Goal: Answer question/provide support: Share knowledge or assist other users

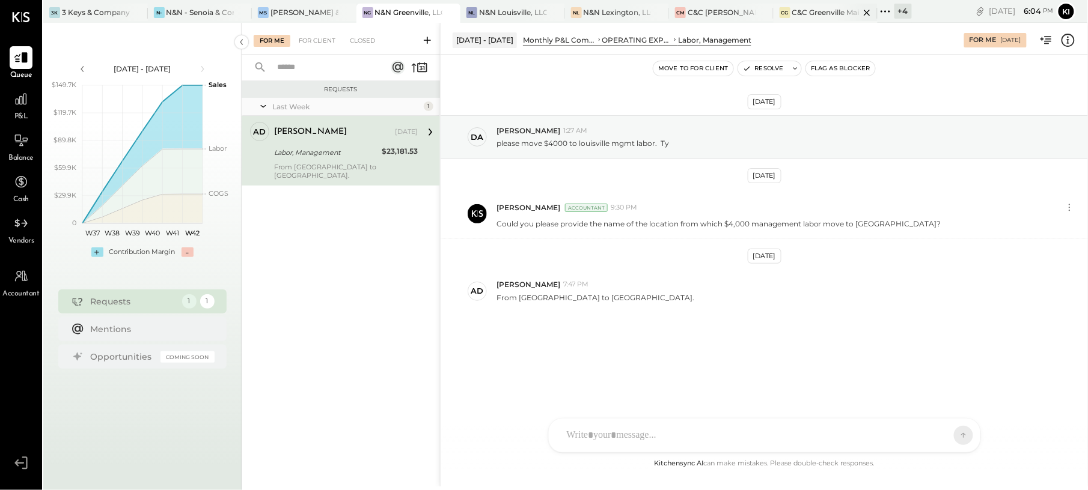
click at [804, 12] on div "C&C Greenville Main, LLC" at bounding box center [826, 12] width 68 height 10
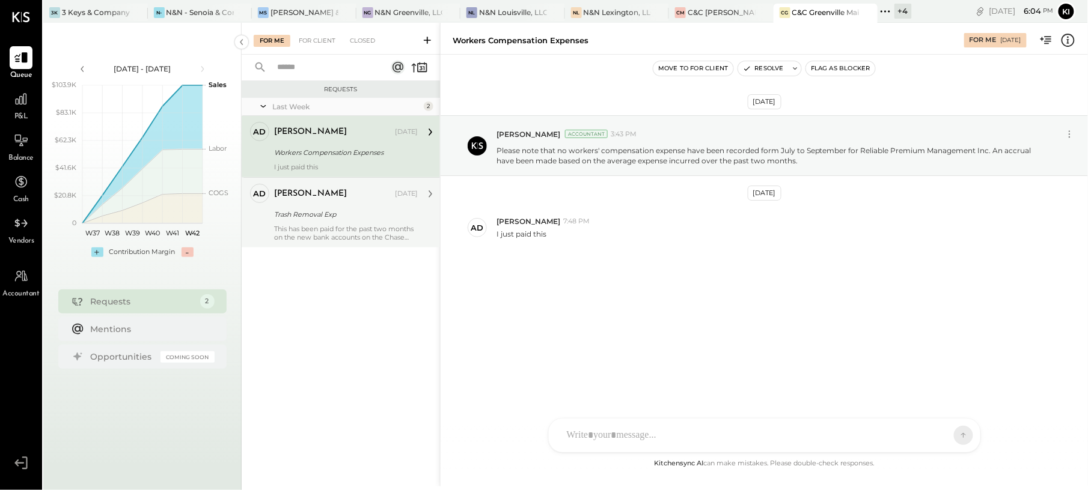
click at [294, 209] on div "Trash Removal Exp" at bounding box center [344, 215] width 140 height 12
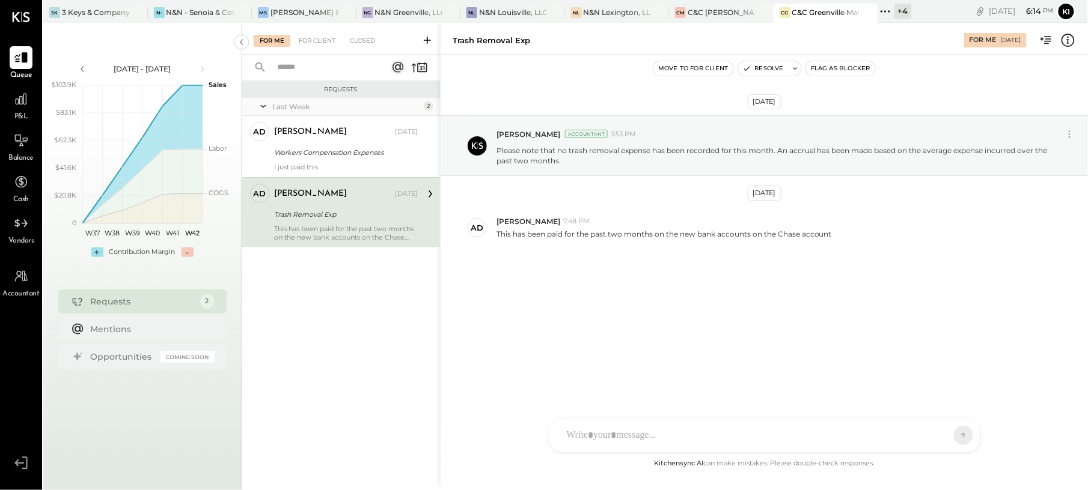
click at [578, 296] on div "[DATE] [PERSON_NAME] Accountant 3:53 PM Please note that no trash removal expen…" at bounding box center [763, 212] width 647 height 255
click at [708, 427] on div at bounding box center [754, 435] width 386 height 26
click at [954, 433] on icon at bounding box center [953, 435] width 11 height 12
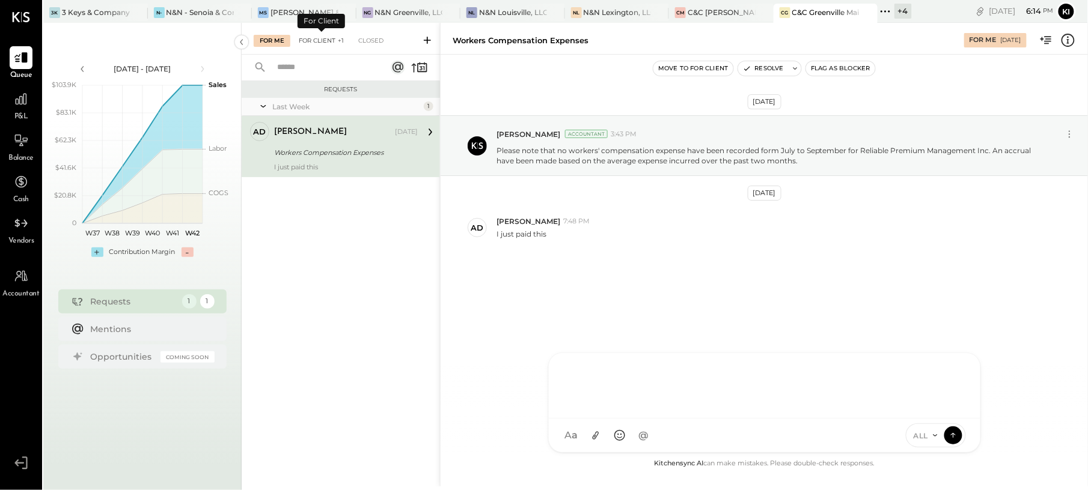
click at [319, 44] on div "For Client +1" at bounding box center [321, 41] width 57 height 12
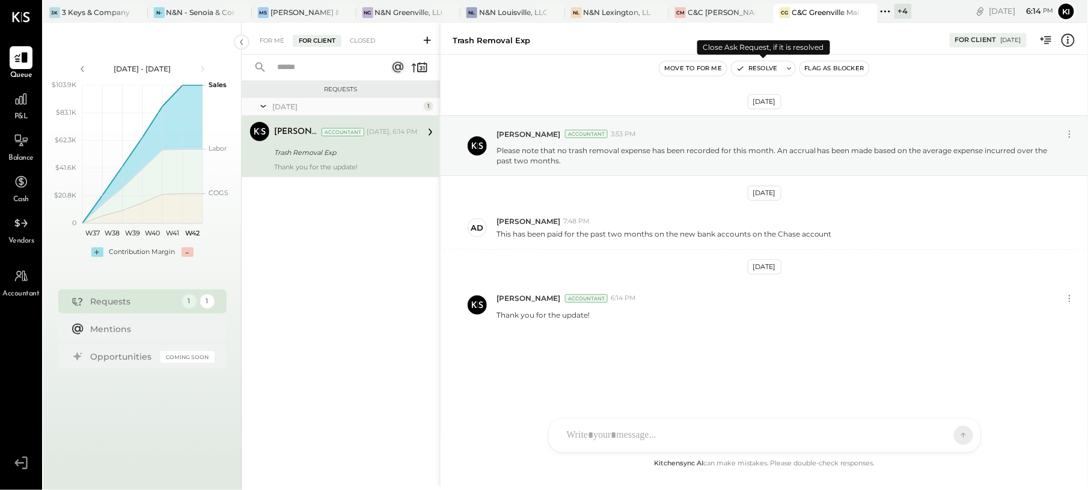
click at [758, 70] on button "Resolve" at bounding box center [756, 68] width 50 height 14
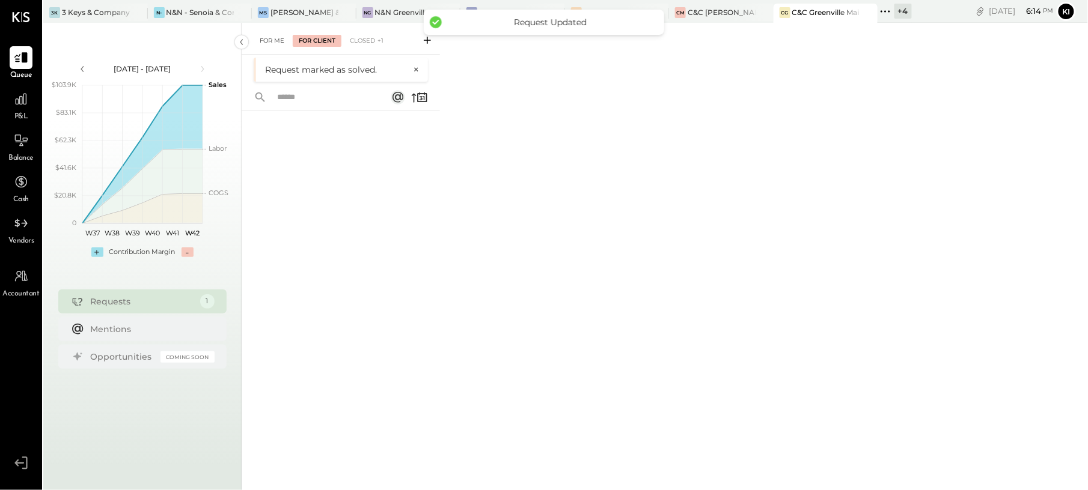
click at [272, 41] on div "For Me" at bounding box center [272, 41] width 37 height 12
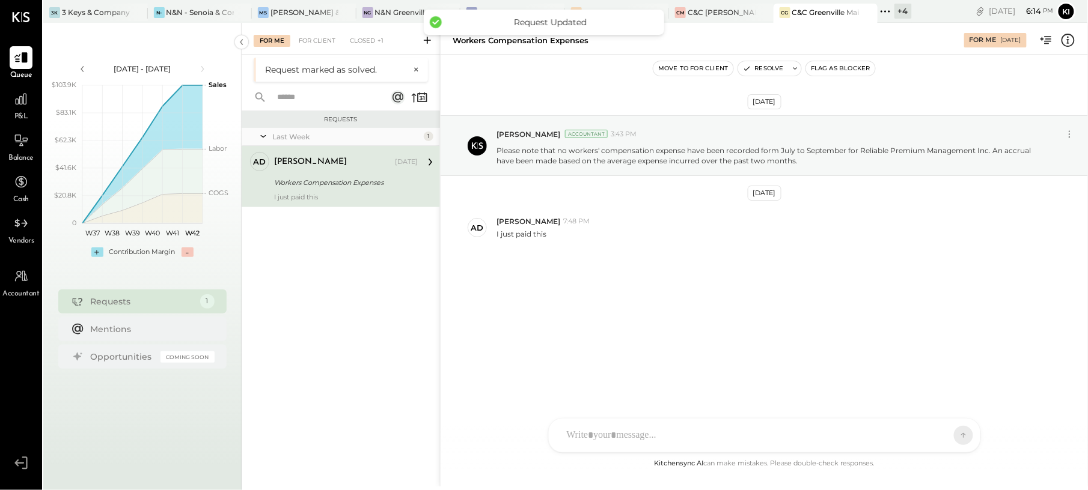
click at [335, 191] on div "[PERSON_NAME] [DATE] Workers Compensation Expenses I just paid this" at bounding box center [346, 176] width 144 height 49
click at [615, 287] on div "[DATE] [PERSON_NAME] Accountant 3:43 PM Please note that no workers' compensati…" at bounding box center [763, 212] width 647 height 255
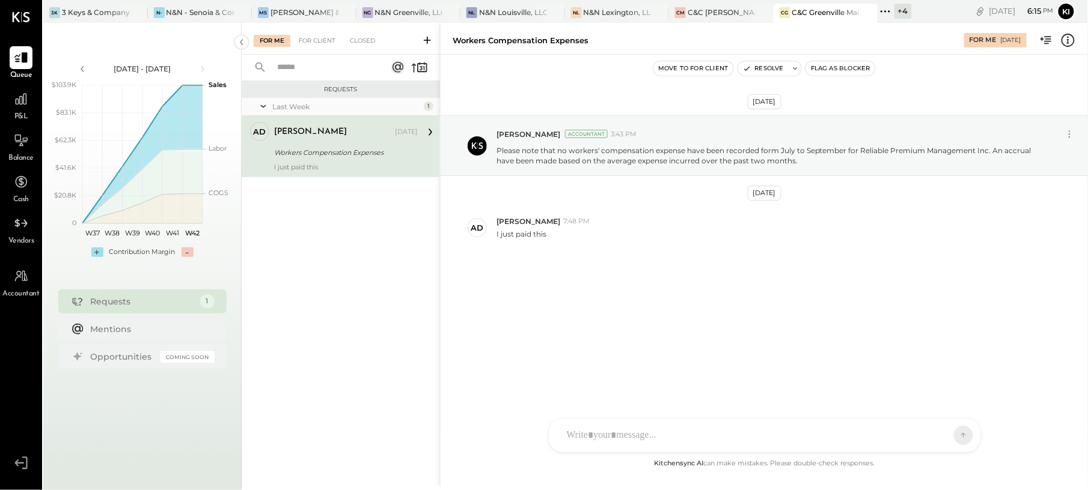
click at [669, 421] on div at bounding box center [764, 436] width 431 height 34
click at [669, 426] on div at bounding box center [754, 435] width 386 height 26
click at [953, 431] on icon at bounding box center [953, 435] width 11 height 12
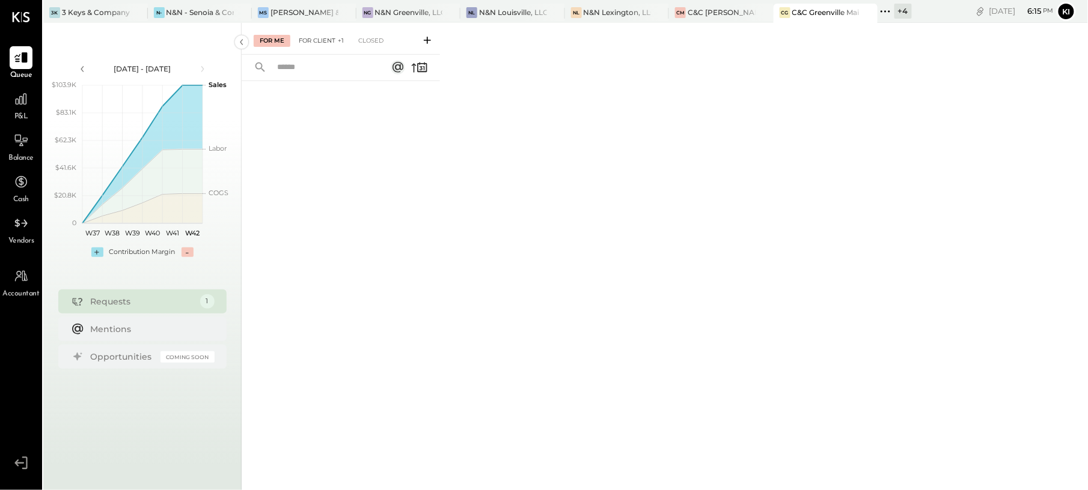
click at [321, 38] on div "For Client +1" at bounding box center [321, 41] width 57 height 12
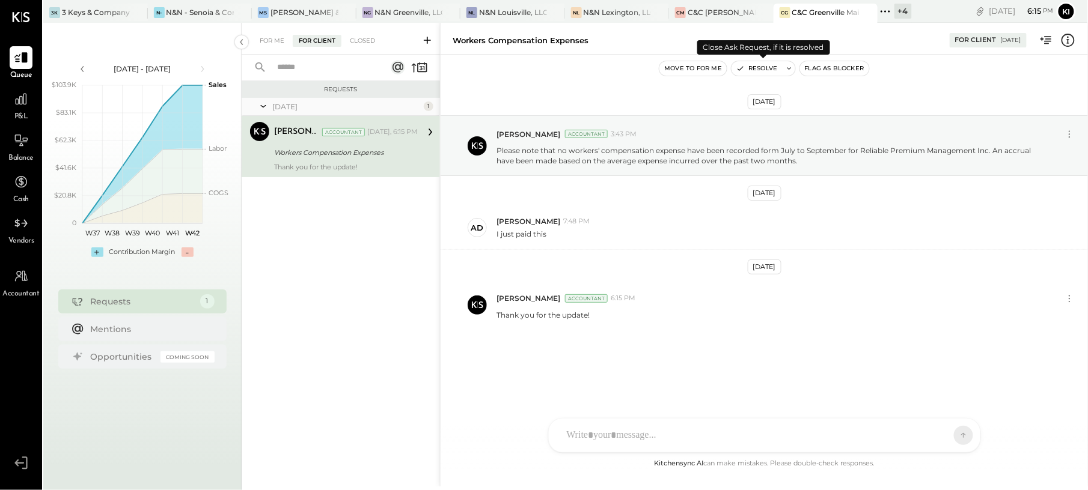
click at [756, 66] on button "Resolve" at bounding box center [756, 68] width 50 height 14
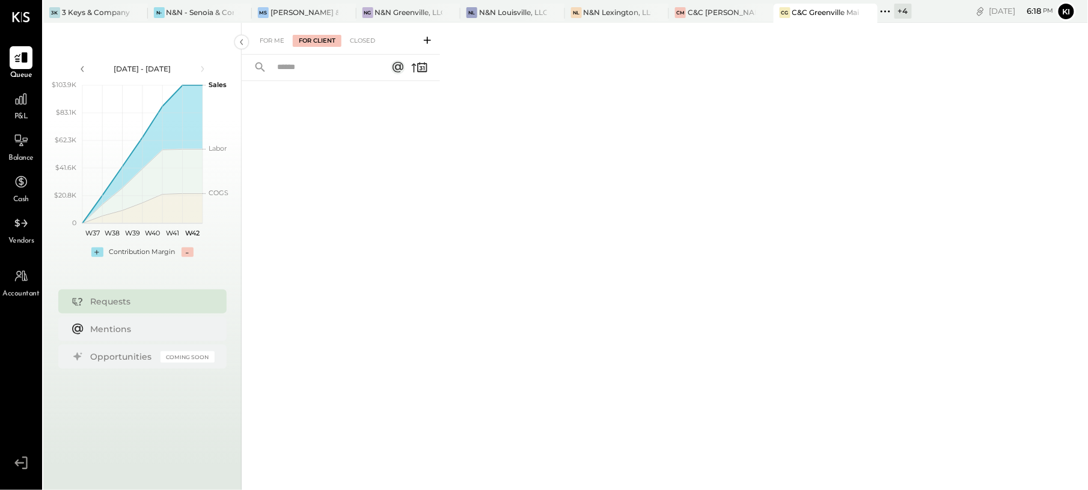
click at [904, 13] on div "+ 4" at bounding box center [902, 11] width 17 height 15
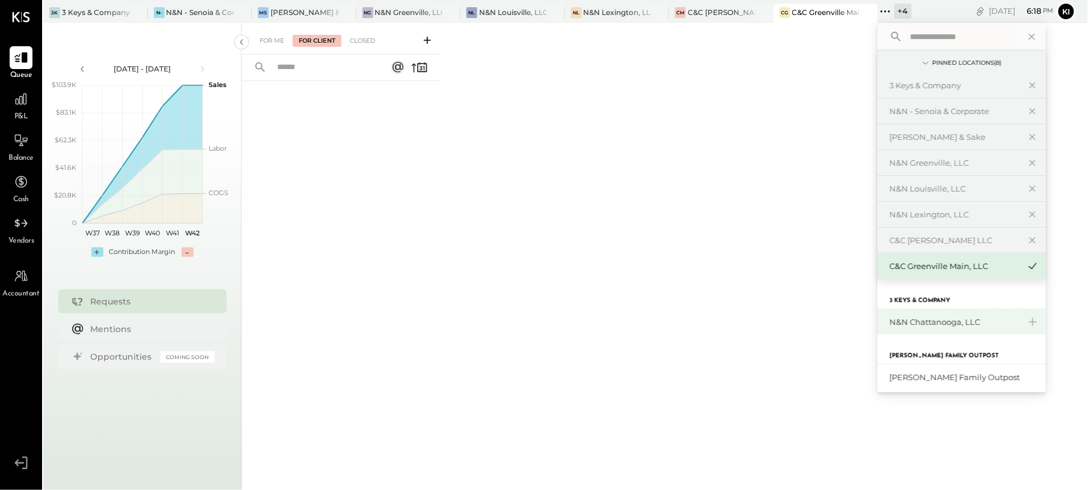
click at [974, 325] on div "N&N Chattanooga, LLC" at bounding box center [954, 322] width 130 height 11
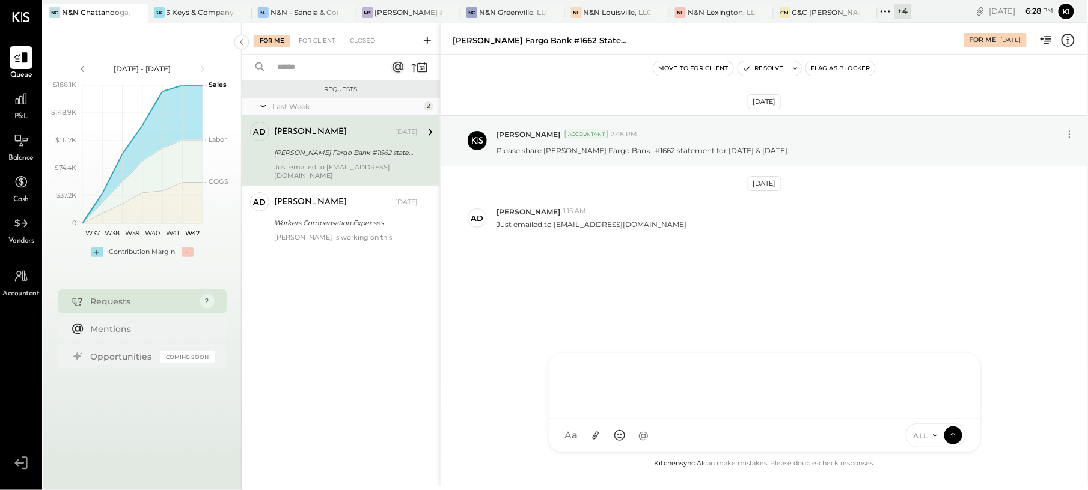
click at [695, 409] on div at bounding box center [764, 385] width 407 height 48
click at [703, 400] on div "********" at bounding box center [764, 385] width 407 height 48
click at [707, 363] on div "********" at bounding box center [764, 385] width 407 height 48
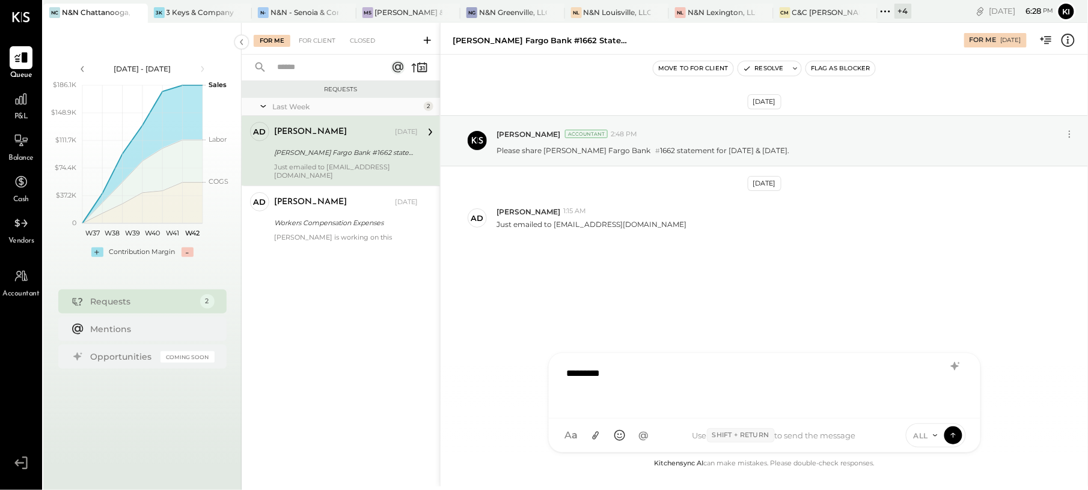
click at [773, 286] on div "[DATE] [PERSON_NAME] Accountant 2:48 PM Please share [PERSON_NAME] Fargo Bank #…" at bounding box center [763, 207] width 647 height 245
click at [727, 380] on div "*********" at bounding box center [764, 385] width 407 height 48
click at [924, 251] on div "[DATE] [PERSON_NAME] Accountant 2:48 PM Please share [PERSON_NAME] Fargo Bank #…" at bounding box center [763, 207] width 647 height 245
click at [587, 383] on div "*********" at bounding box center [764, 385] width 407 height 48
click at [585, 381] on div "*********" at bounding box center [764, 385] width 407 height 48
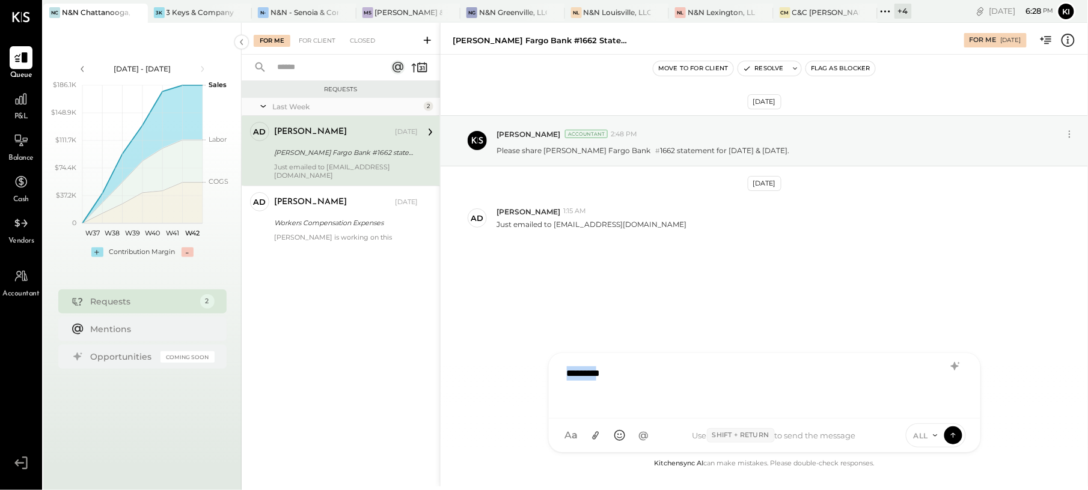
click at [585, 381] on div "*********" at bounding box center [764, 385] width 407 height 48
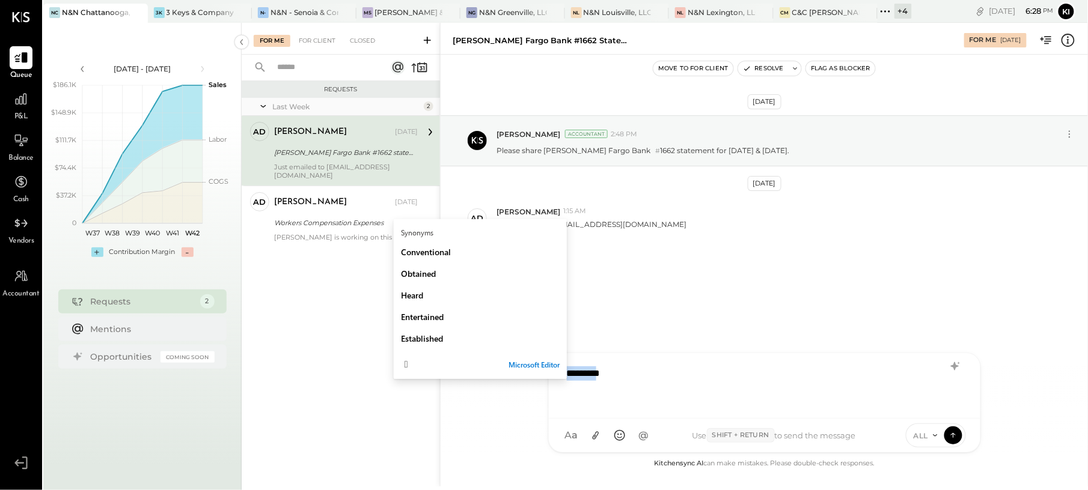
copy div "********"
click at [751, 301] on div "[DATE] [PERSON_NAME] Accountant 2:48 PM Please share [PERSON_NAME] Fargo Bank #…" at bounding box center [763, 207] width 647 height 245
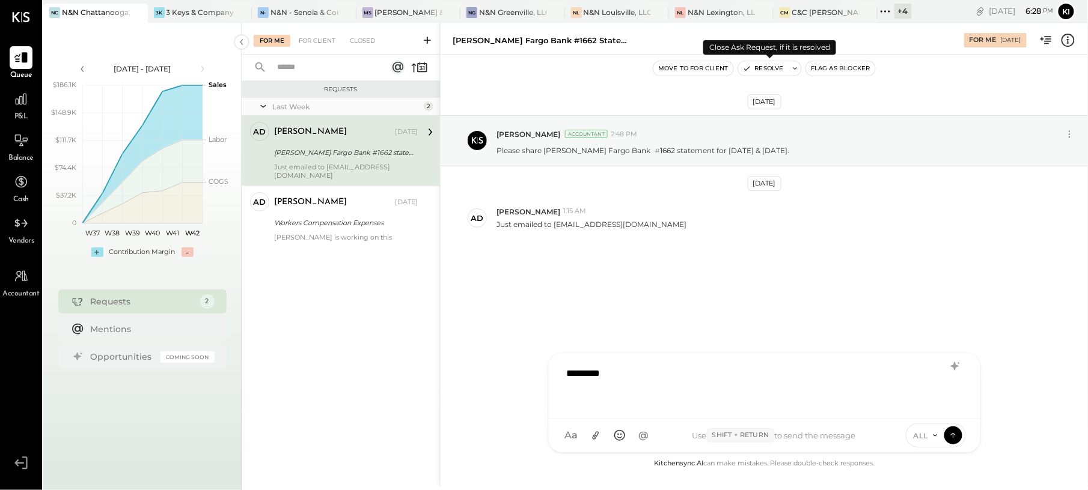
click at [763, 71] on button "Resolve" at bounding box center [763, 68] width 50 height 14
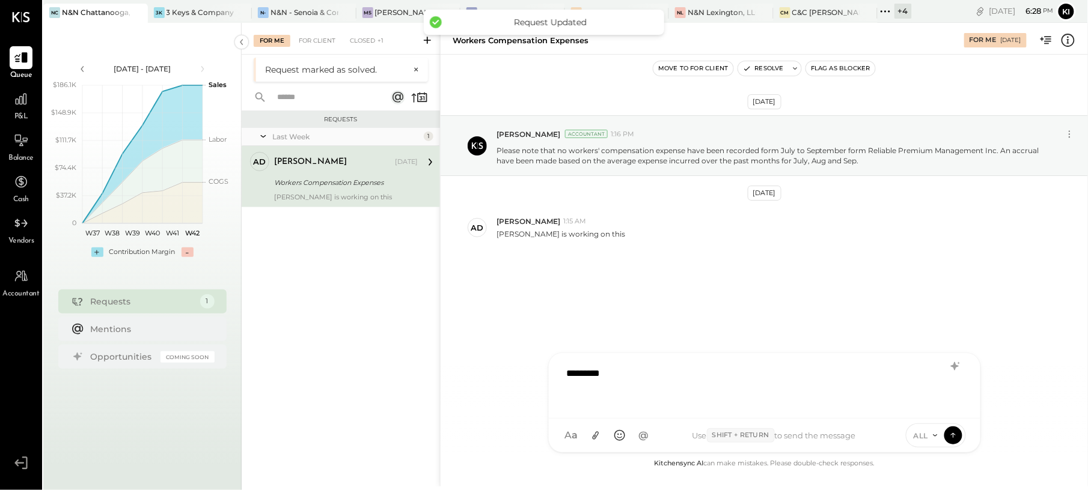
click at [371, 185] on div "Workers Compensation Expenses" at bounding box center [344, 183] width 140 height 12
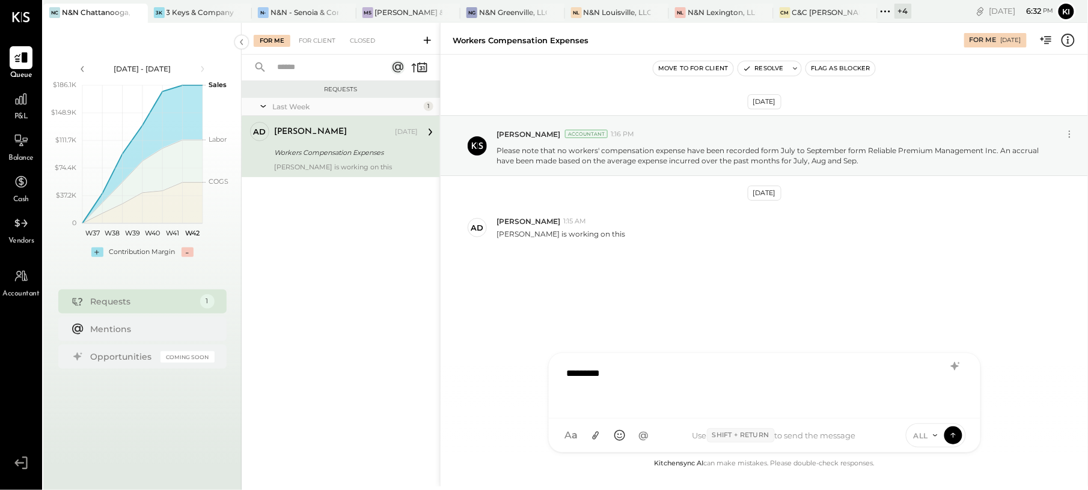
click at [627, 369] on div "*********" at bounding box center [764, 385] width 407 height 48
click at [946, 435] on button at bounding box center [953, 435] width 18 height 18
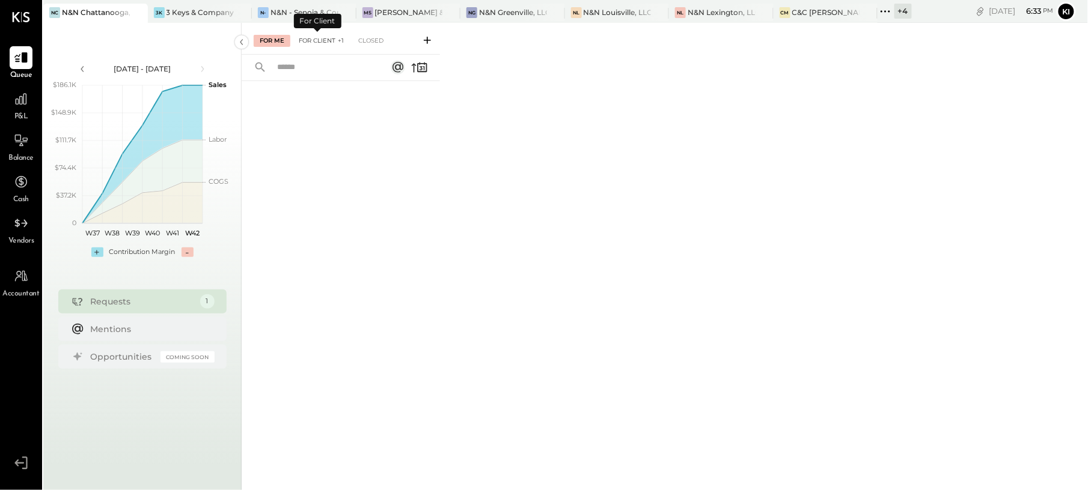
click at [318, 38] on div "For Client +1" at bounding box center [321, 41] width 57 height 12
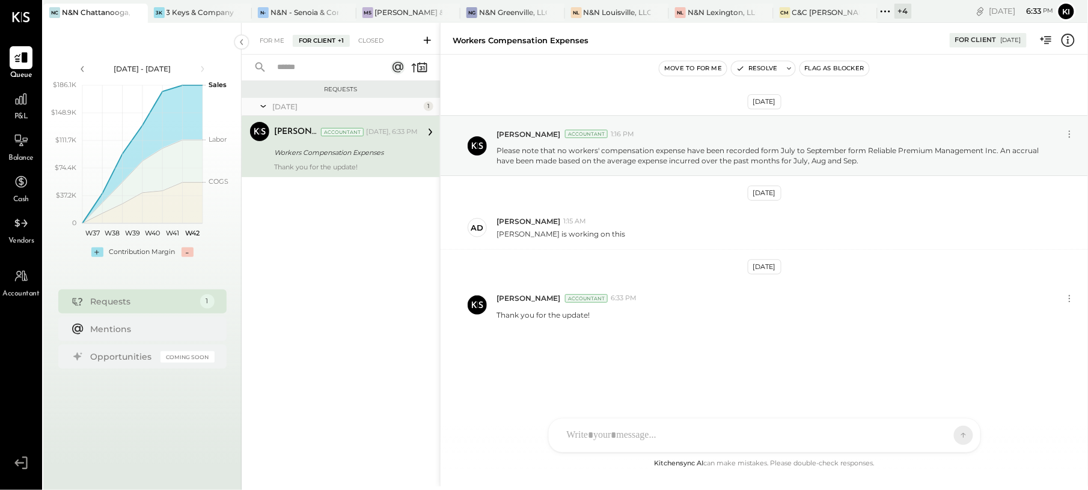
click at [773, 68] on button "Resolve" at bounding box center [756, 68] width 50 height 14
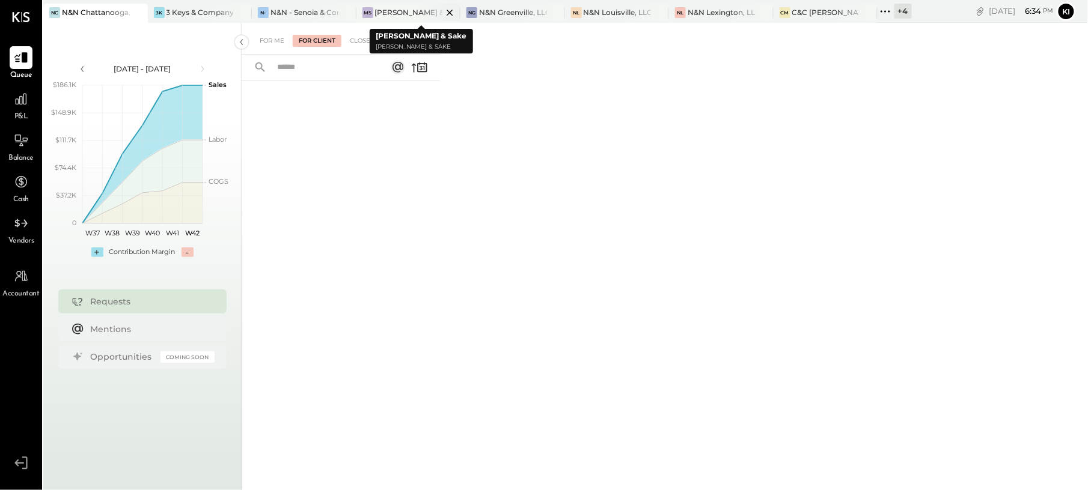
click at [388, 14] on div "[PERSON_NAME] & Sake" at bounding box center [409, 12] width 68 height 10
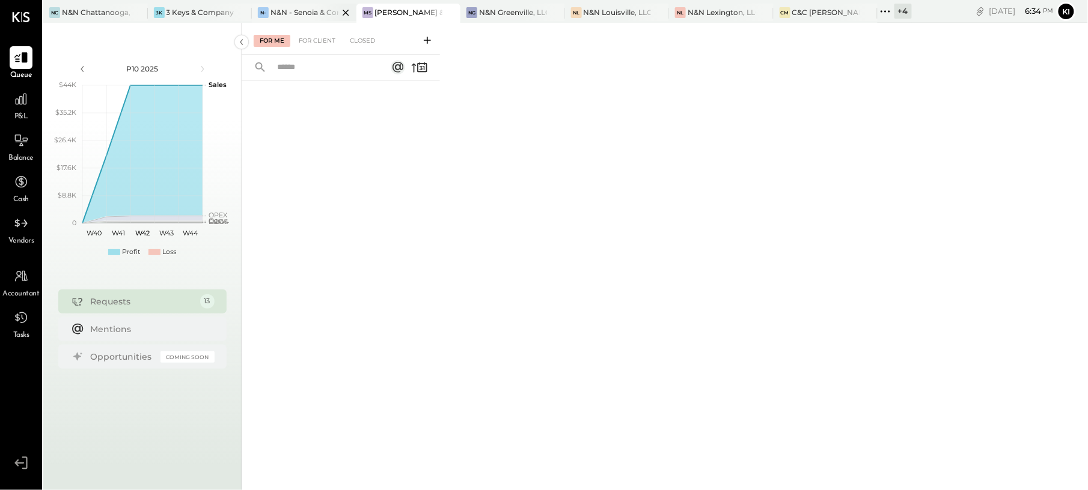
click at [299, 16] on div "N&N - Senoia & Corporate" at bounding box center [304, 12] width 68 height 10
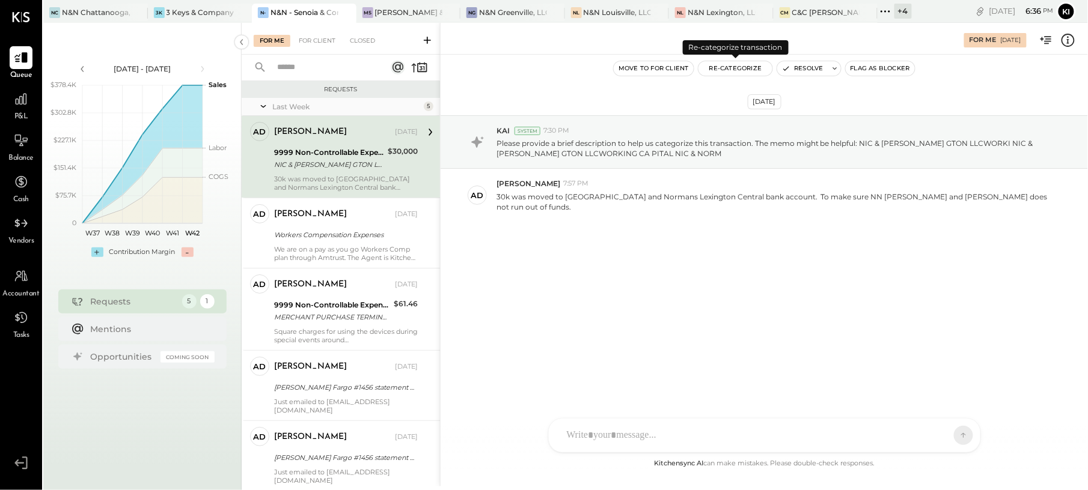
click at [725, 66] on button "Re-Categorize" at bounding box center [735, 68] width 75 height 14
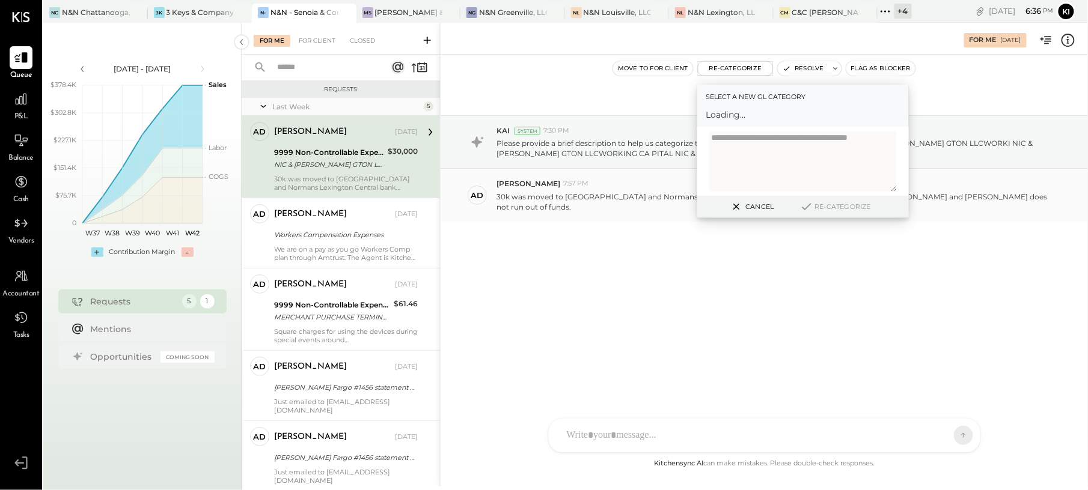
click at [549, 201] on p "30k was moved to [GEOGRAPHIC_DATA] and Normans Lexington Central bank account. …" at bounding box center [772, 202] width 553 height 20
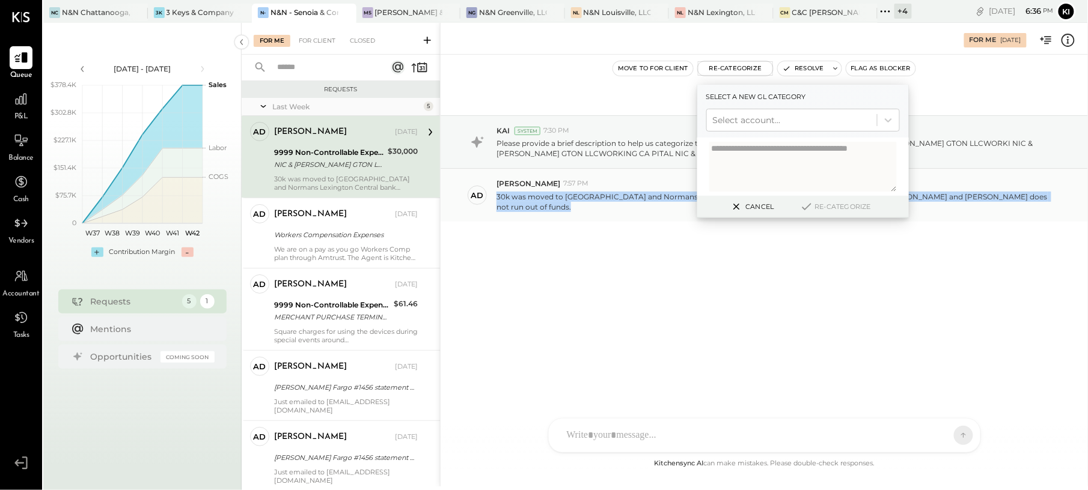
click at [549, 201] on p "30k was moved to [GEOGRAPHIC_DATA] and Normans Lexington Central bank account. …" at bounding box center [772, 202] width 553 height 20
copy div "30k was moved to [GEOGRAPHIC_DATA] and Normans Lexington Central bank account. …"
click at [770, 123] on div at bounding box center [792, 120] width 158 height 14
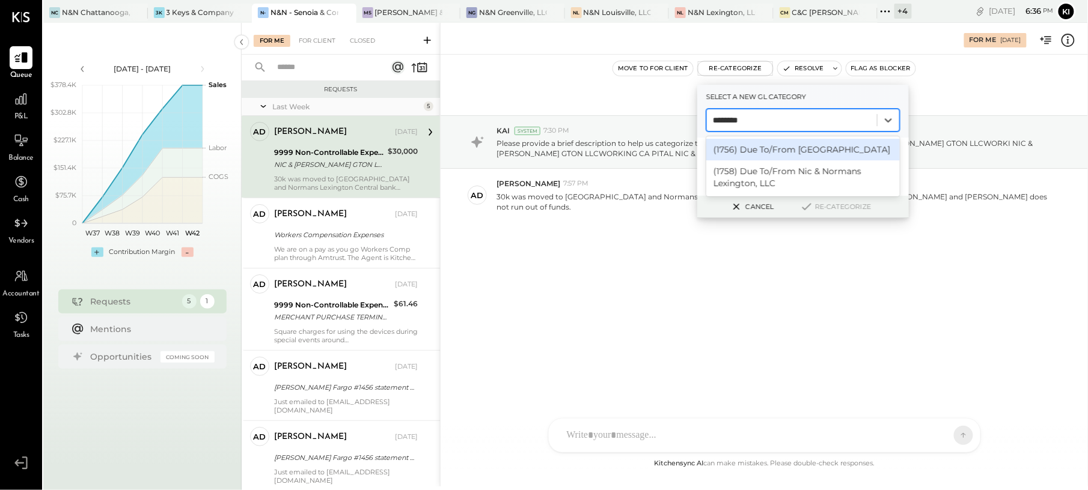
type input "*********"
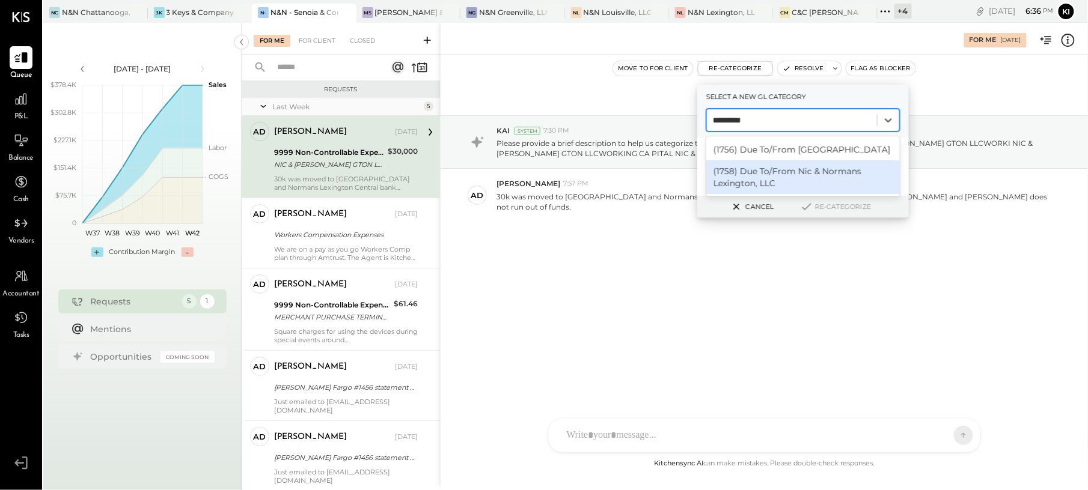
click at [849, 181] on div "(1758) Due To/From Nic & Normans Lexington, LLC" at bounding box center [803, 177] width 194 height 34
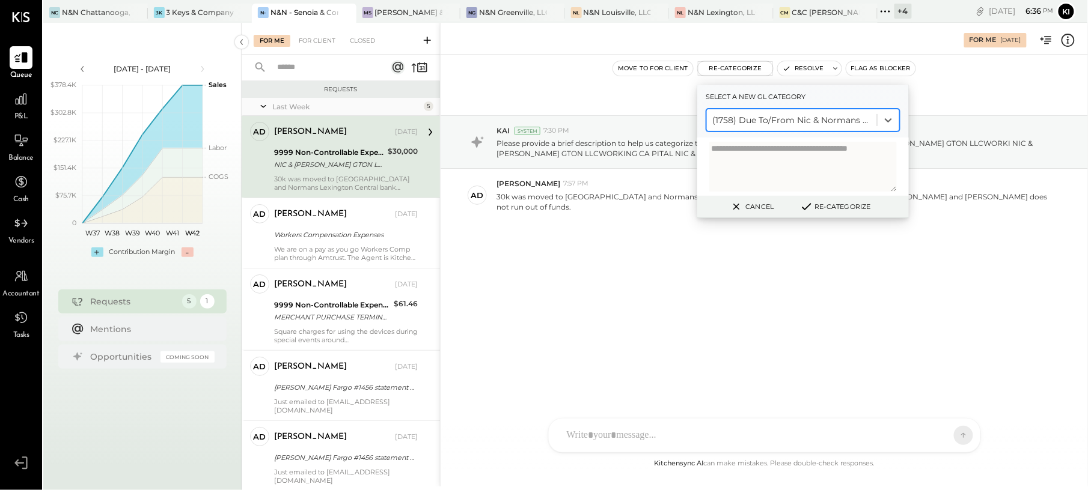
click at [799, 159] on textarea at bounding box center [802, 167] width 187 height 50
paste textarea "**********"
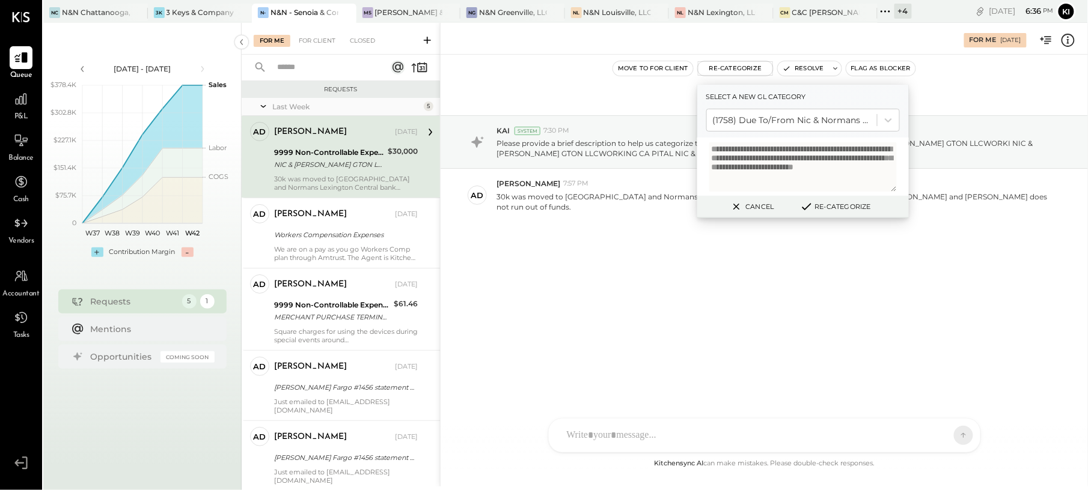
type textarea "**********"
click at [829, 207] on button "Re-Categorize" at bounding box center [835, 207] width 79 height 14
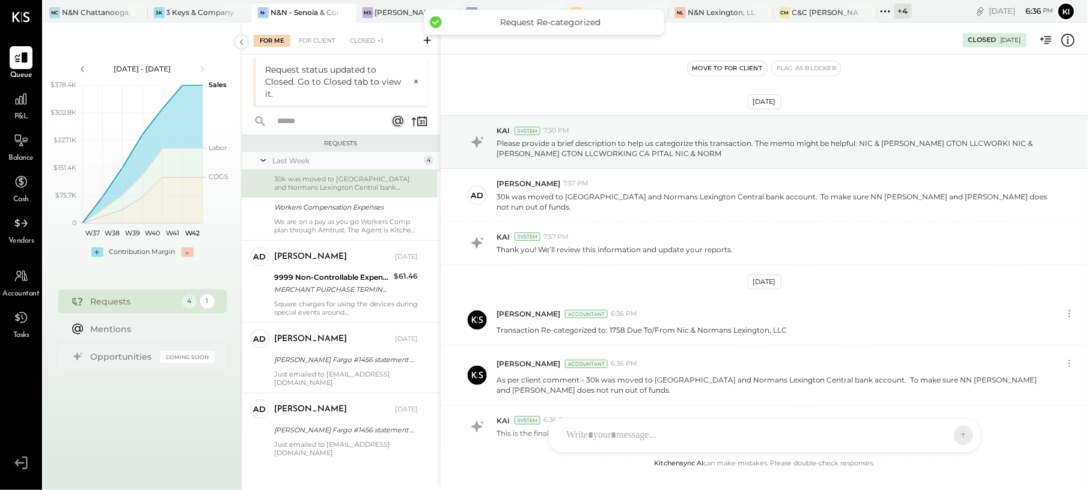
scroll to position [63, 0]
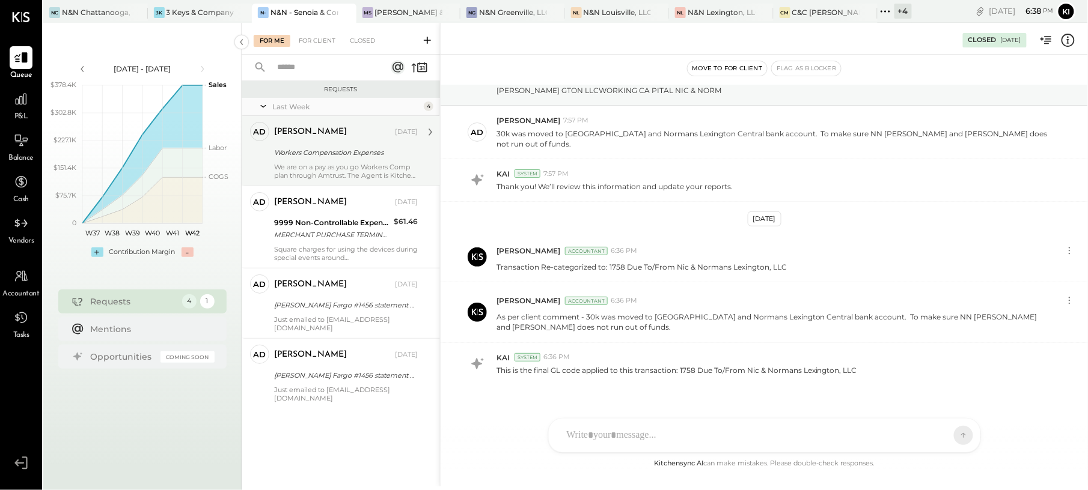
click at [386, 161] on div "[PERSON_NAME] [DATE] Workers Compensation Expenses We are on a pay as you go Wo…" at bounding box center [346, 151] width 144 height 58
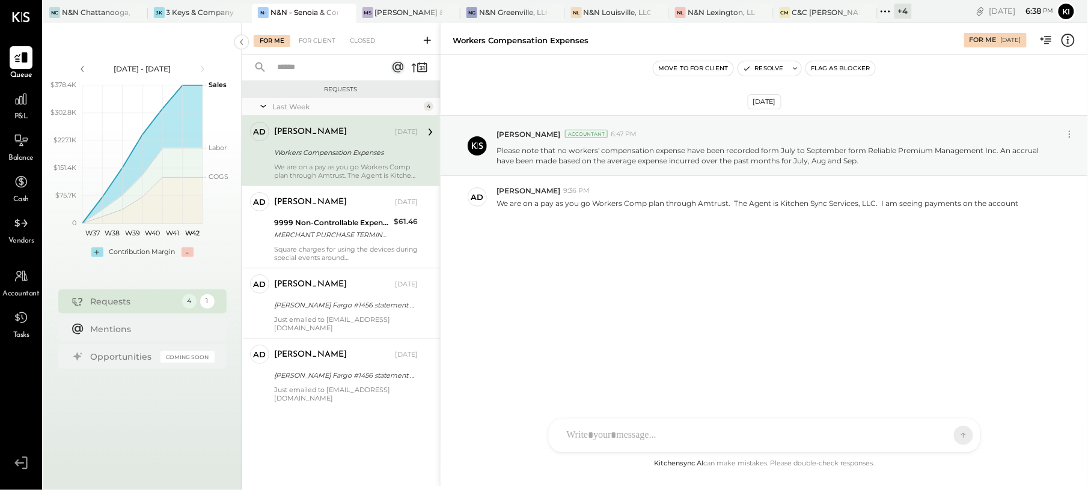
click at [690, 303] on div "[DATE] [PERSON_NAME] Accountant 6:47 PM Please note that no workers' compensati…" at bounding box center [763, 197] width 647 height 224
click at [361, 39] on div "Closed" at bounding box center [362, 41] width 37 height 12
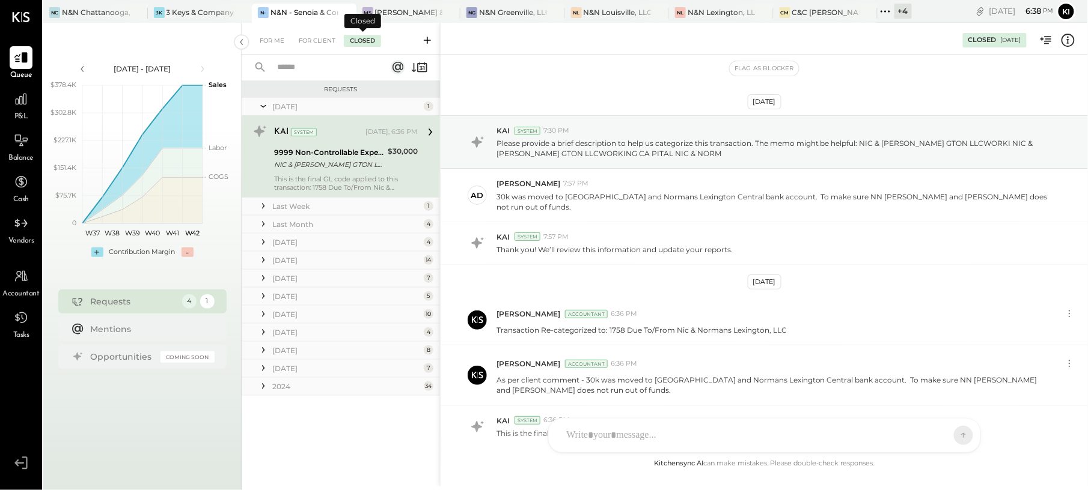
scroll to position [63, 0]
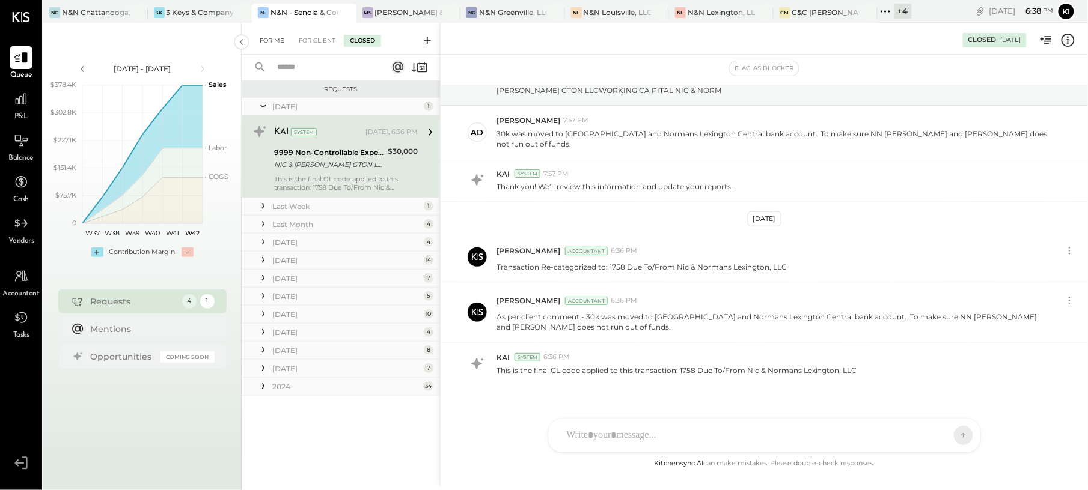
click at [272, 40] on div "For Me" at bounding box center [272, 41] width 37 height 12
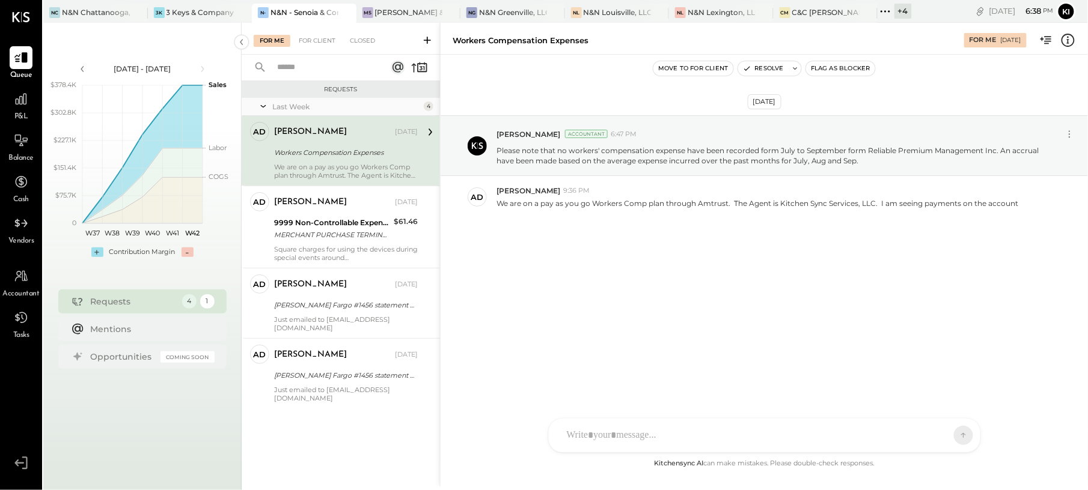
click at [303, 143] on div "[PERSON_NAME] [DATE] Workers Compensation Expenses We are on a pay as you go Wo…" at bounding box center [346, 151] width 144 height 58
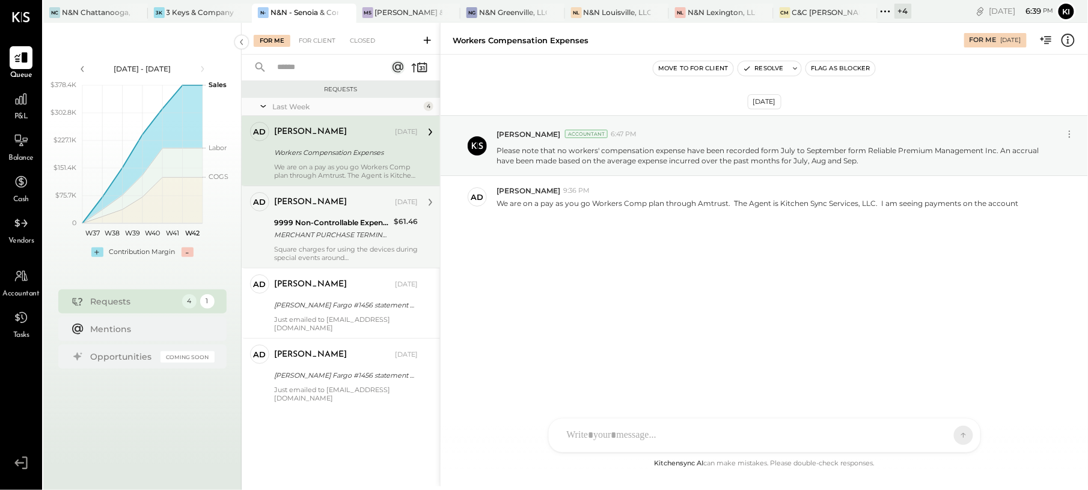
click at [293, 241] on div "MERCHANT PURCHASE TERMINAL 46921 MERCHANT PURCHASE TERMINAL 469216 SQ DECISION …" at bounding box center [332, 235] width 116 height 12
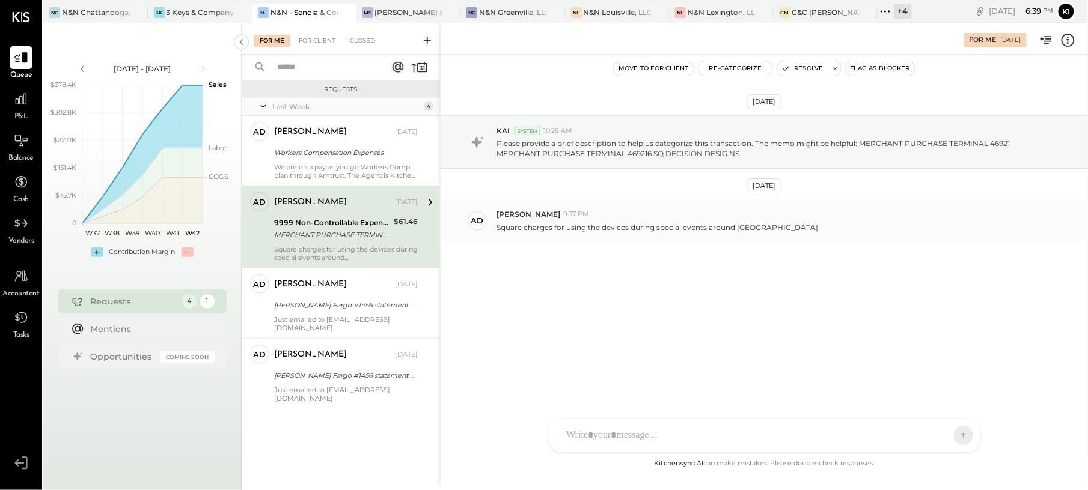
click at [618, 227] on p "Square charges for using the devices during special events around [GEOGRAPHIC_D…" at bounding box center [657, 227] width 322 height 10
click at [756, 62] on button "Re-Categorize" at bounding box center [735, 68] width 75 height 14
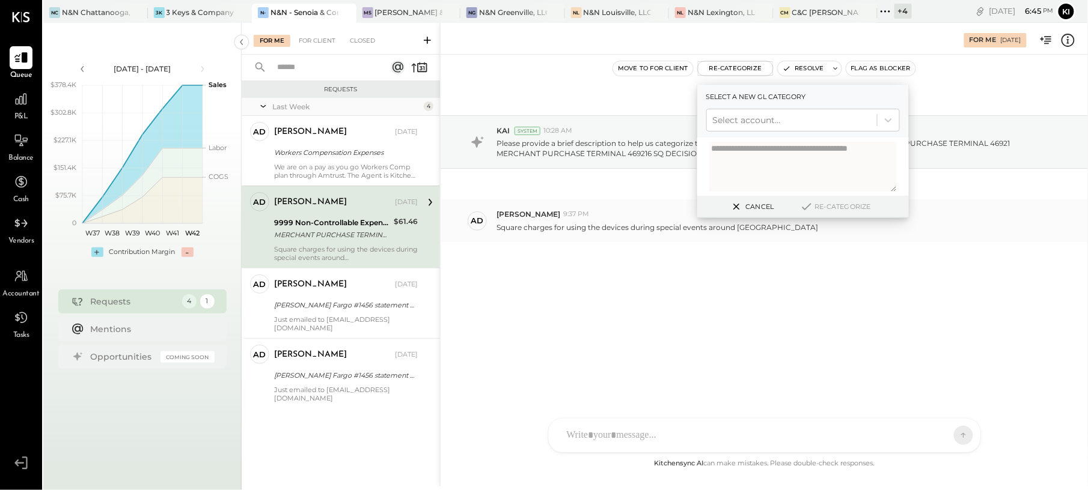
click at [555, 238] on div "ad [PERSON_NAME] 9:37 PM Square charges for using the devices during special ev…" at bounding box center [763, 221] width 647 height 42
click at [560, 236] on div "ad [PERSON_NAME] 9:37 PM Square charges for using the devices during special ev…" at bounding box center [763, 221] width 647 height 42
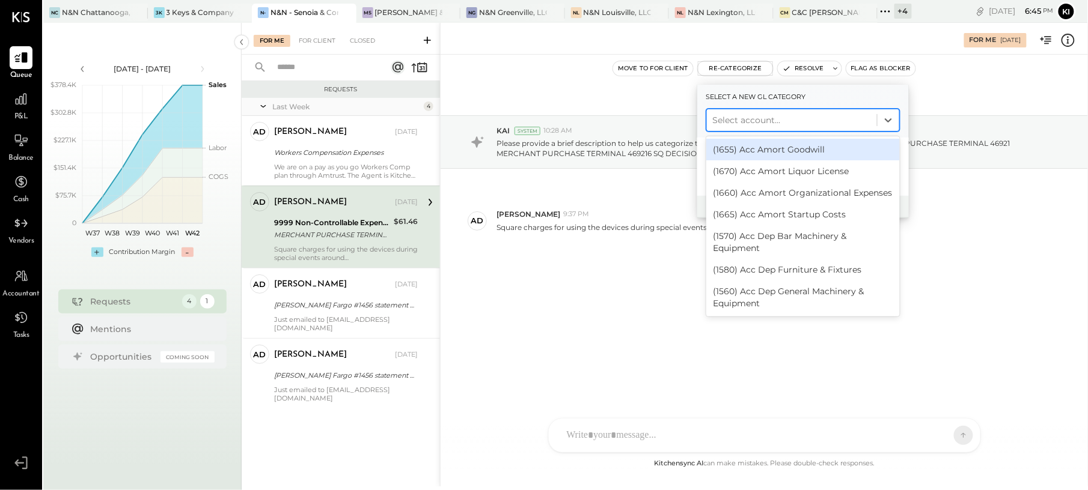
click at [785, 123] on div at bounding box center [792, 120] width 158 height 14
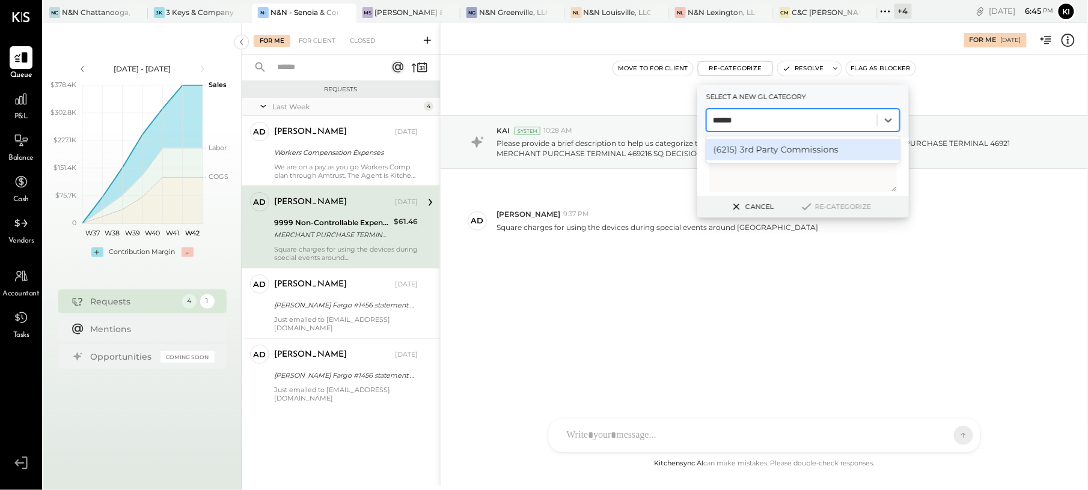
type input "*******"
click at [785, 147] on div "(6215) 3rd Party Commissions" at bounding box center [803, 150] width 194 height 22
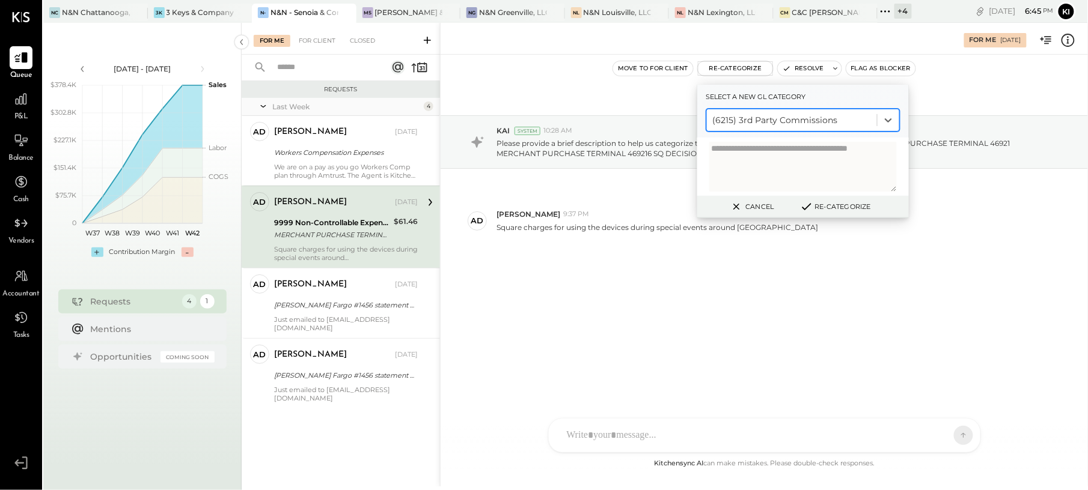
click at [790, 154] on textarea at bounding box center [802, 167] width 187 height 50
paste textarea "**********"
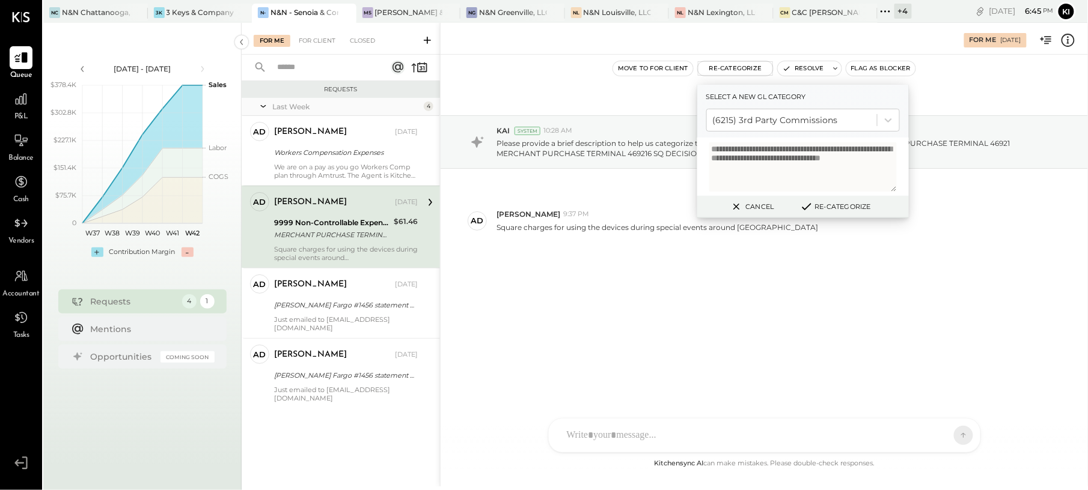
type textarea "**********"
click at [834, 202] on button "Re-Categorize" at bounding box center [835, 207] width 79 height 14
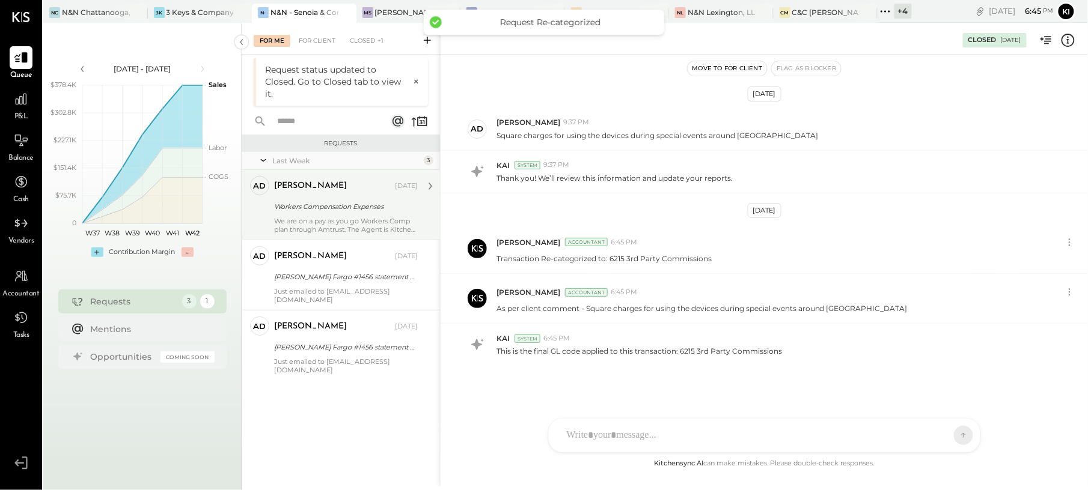
click at [340, 206] on div "Workers Compensation Expenses" at bounding box center [344, 207] width 140 height 12
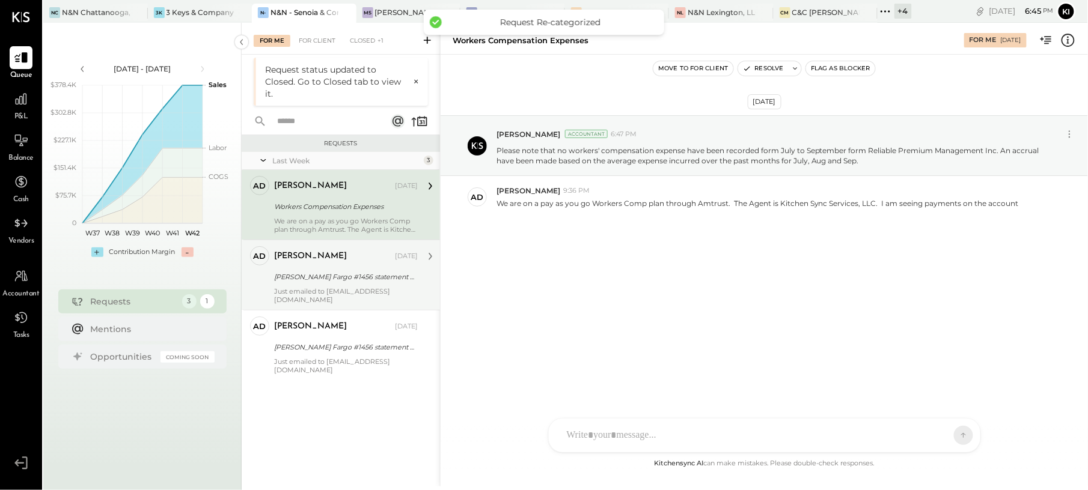
click at [299, 267] on div "[PERSON_NAME] [DATE]" at bounding box center [346, 256] width 144 height 20
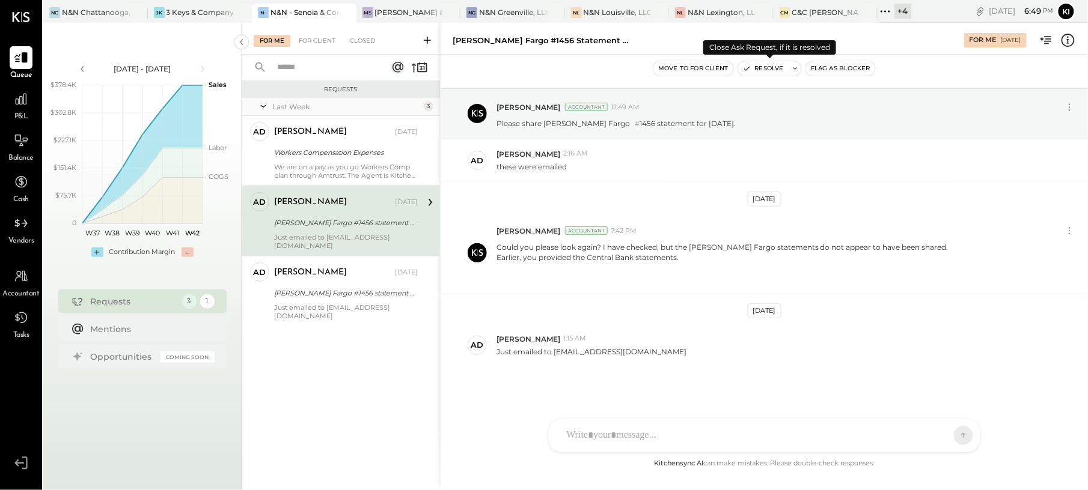
click at [763, 69] on button "Resolve" at bounding box center [763, 68] width 50 height 14
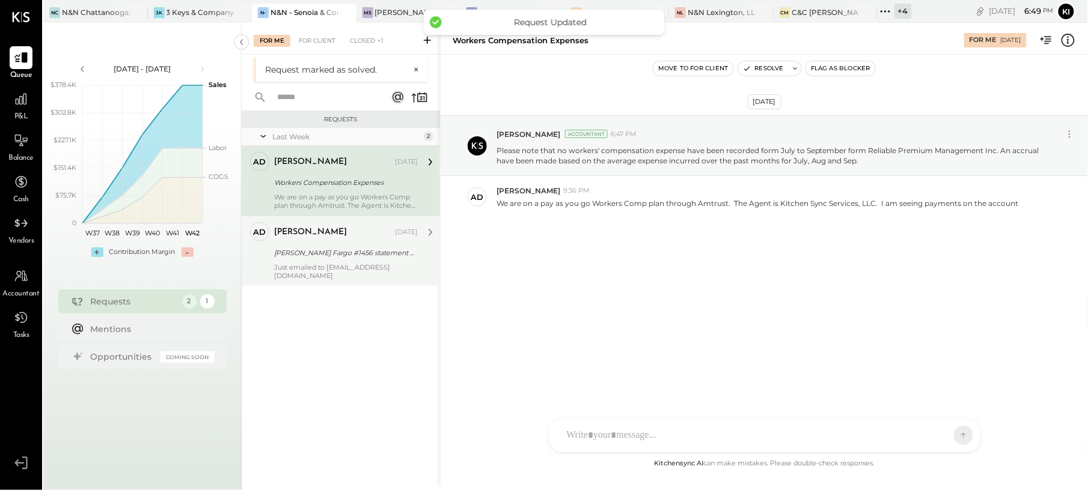
click at [341, 266] on div "Just emailed to [EMAIL_ADDRESS][DOMAIN_NAME]" at bounding box center [346, 271] width 144 height 17
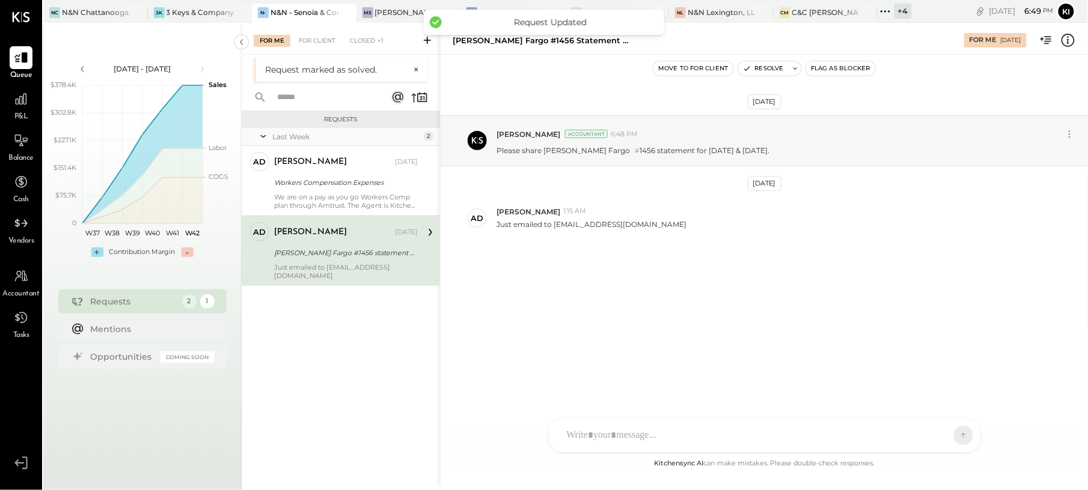
click at [666, 430] on div at bounding box center [754, 435] width 386 height 26
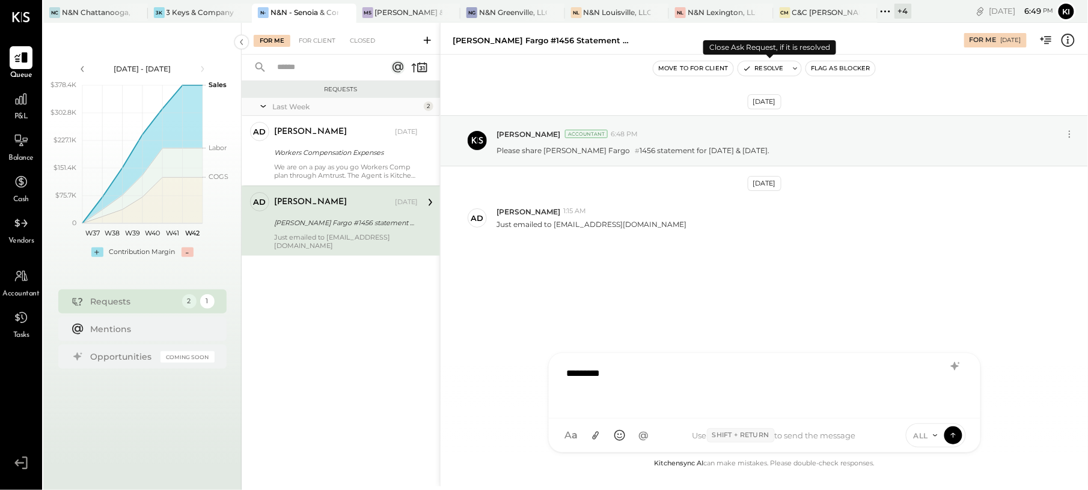
click at [774, 76] on div "Resolve" at bounding box center [769, 69] width 64 height 16
click at [775, 70] on button "Resolve" at bounding box center [763, 68] width 50 height 14
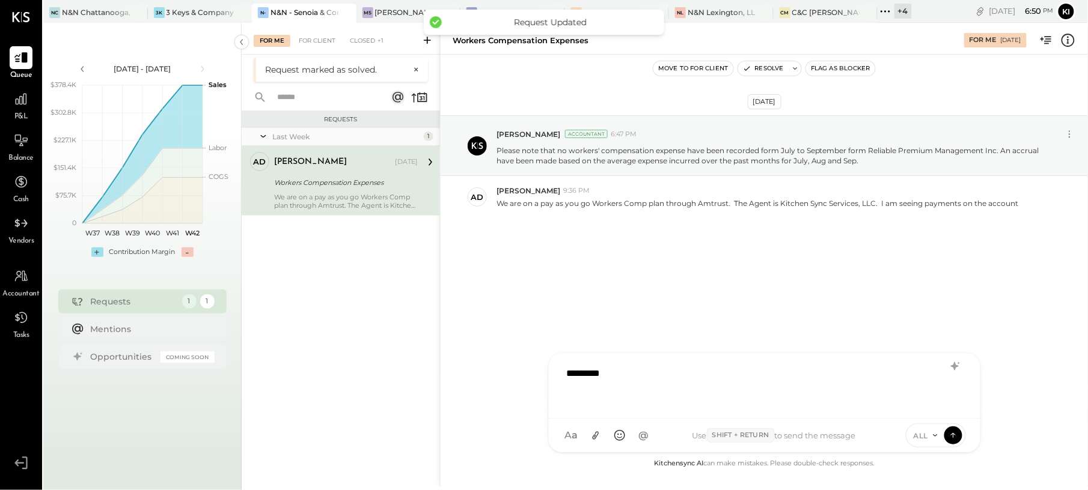
click at [828, 386] on div "*********" at bounding box center [764, 385] width 407 height 48
click at [823, 370] on div "*********" at bounding box center [764, 385] width 407 height 48
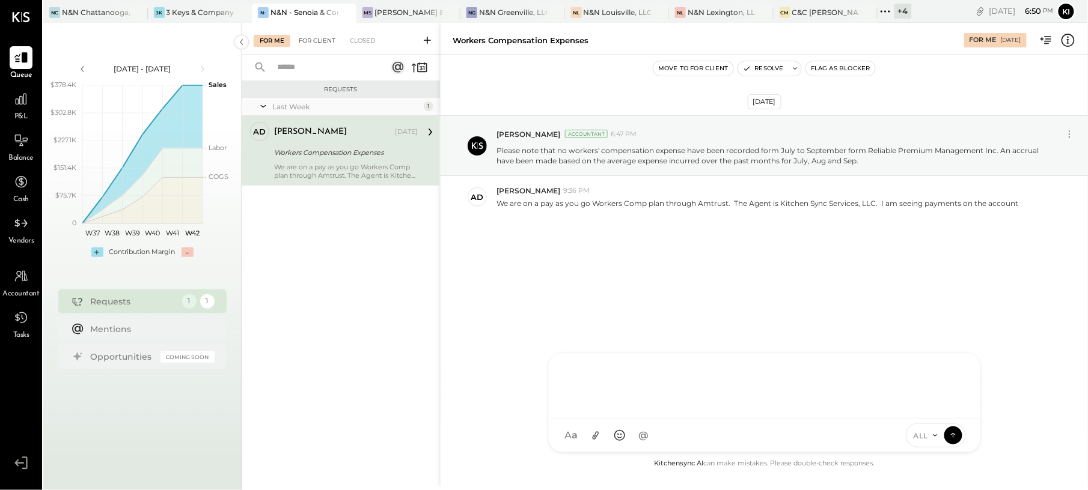
click at [320, 37] on div "For Client" at bounding box center [317, 41] width 49 height 12
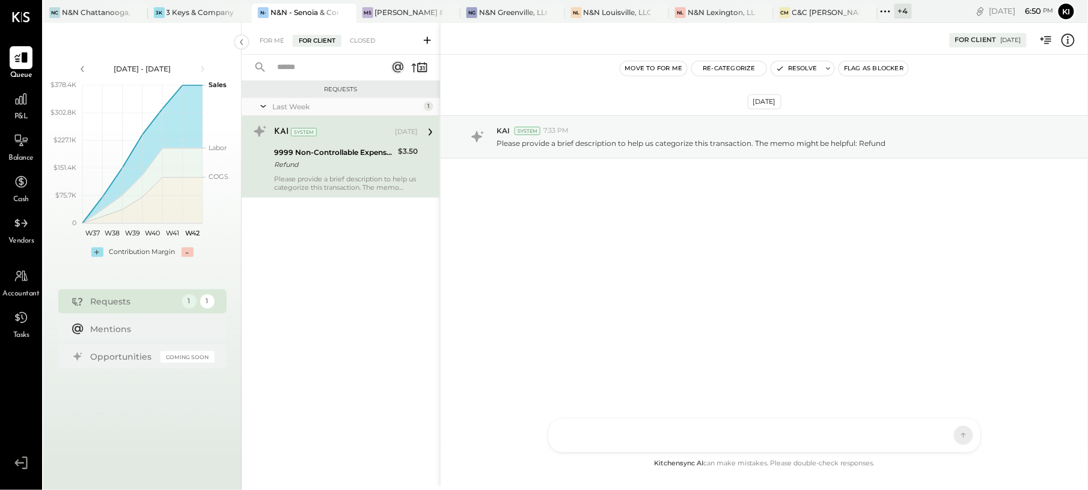
click at [358, 178] on div "Please provide a brief description to help us categorize this transaction. The …" at bounding box center [346, 183] width 144 height 17
click at [811, 66] on button "Resolve" at bounding box center [796, 68] width 50 height 14
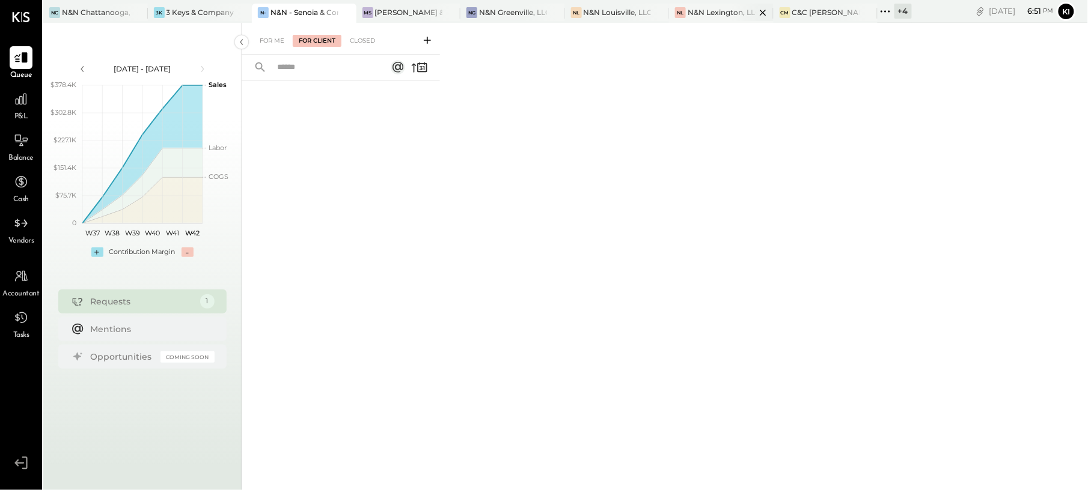
click at [727, 15] on div "N&N Lexington, LLC" at bounding box center [721, 12] width 68 height 10
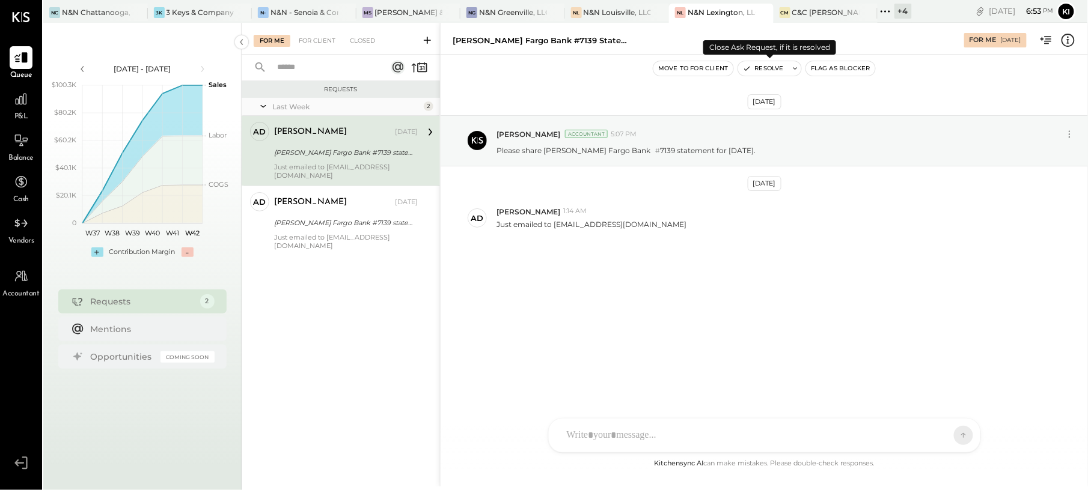
click at [768, 63] on button "Resolve" at bounding box center [763, 68] width 50 height 14
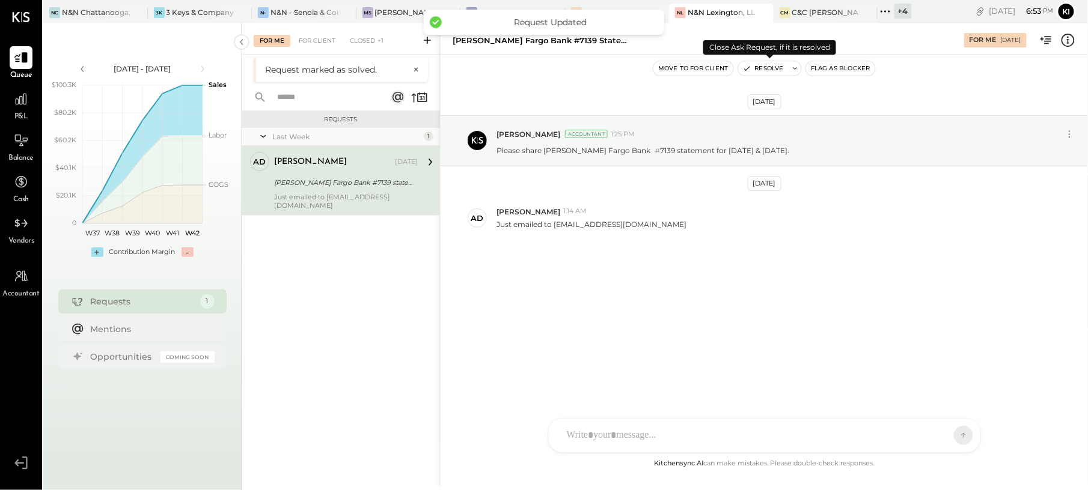
click at [757, 70] on button "Resolve" at bounding box center [763, 68] width 50 height 14
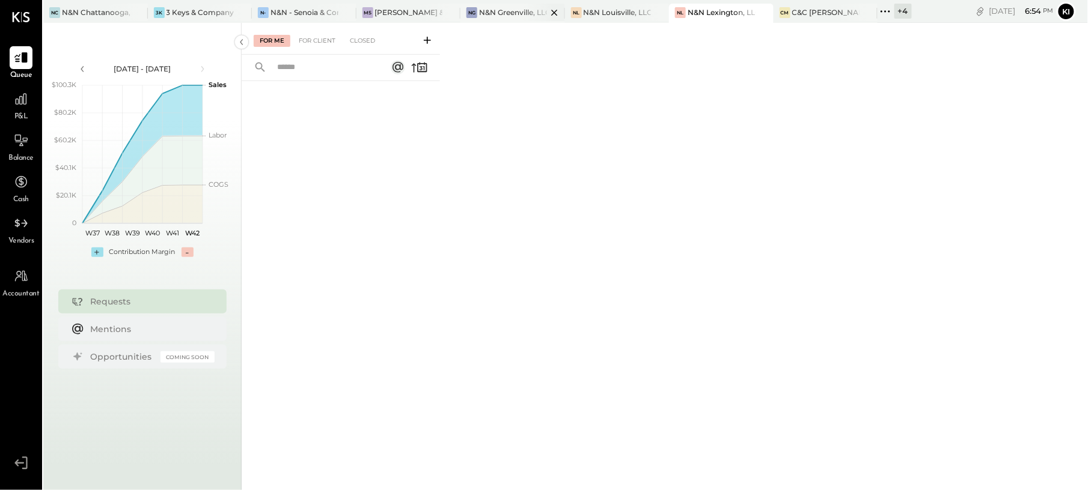
click at [486, 19] on div "NG N&N Greenville, LLC" at bounding box center [512, 13] width 105 height 19
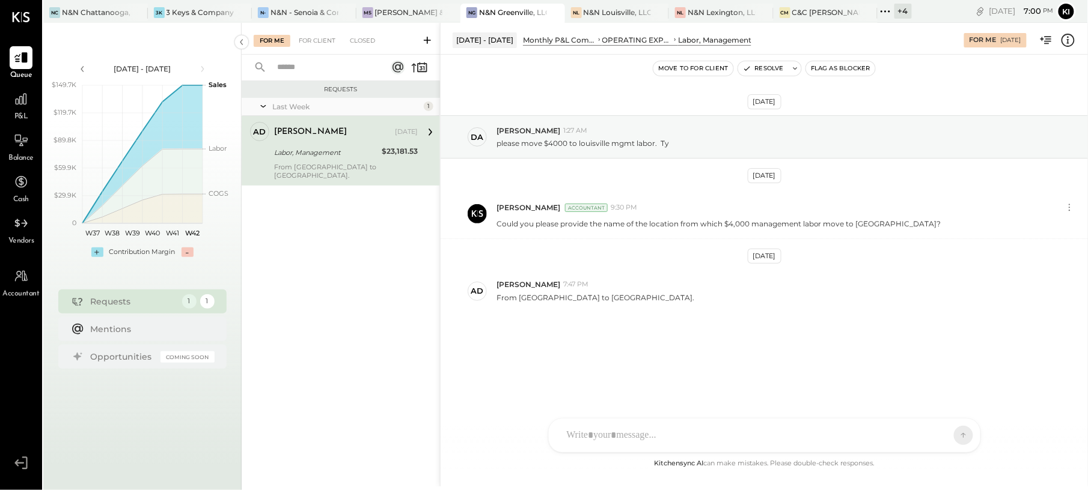
click at [849, 361] on div "[DATE] da [PERSON_NAME] 1:27 AM please move $4000 to louisville mgmt labor. Ty …" at bounding box center [763, 244] width 647 height 318
drag, startPoint x: 498, startPoint y: 142, endPoint x: 635, endPoint y: 153, distance: 138.0
click at [635, 153] on div "da [PERSON_NAME] 1:27 AM please move $4000 to louisville mgmt labor. Ty" at bounding box center [763, 136] width 647 height 43
drag, startPoint x: 635, startPoint y: 153, endPoint x: 606, endPoint y: 142, distance: 31.4
click at [611, 140] on p "please move $4000 to louisville mgmt labor. Ty" at bounding box center [582, 143] width 172 height 10
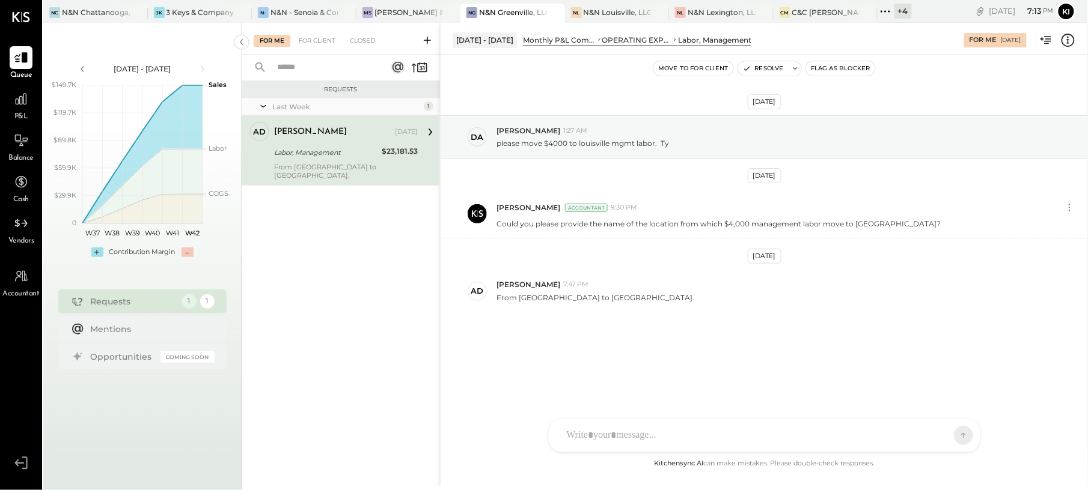
click at [573, 358] on div "[DATE] da [PERSON_NAME] 1:27 AM please move $4000 to louisville mgmt labor. Ty …" at bounding box center [763, 244] width 647 height 318
click at [655, 433] on div at bounding box center [764, 436] width 431 height 34
click at [751, 369] on div "*********" at bounding box center [764, 385] width 407 height 48
click at [763, 289] on div "[PERSON_NAME] 7:47 PM" at bounding box center [787, 284] width 582 height 10
click at [666, 314] on div "[DATE] da [PERSON_NAME] 1:27 AM please move $4000 to louisville mgmt labor. Ty …" at bounding box center [763, 244] width 647 height 318
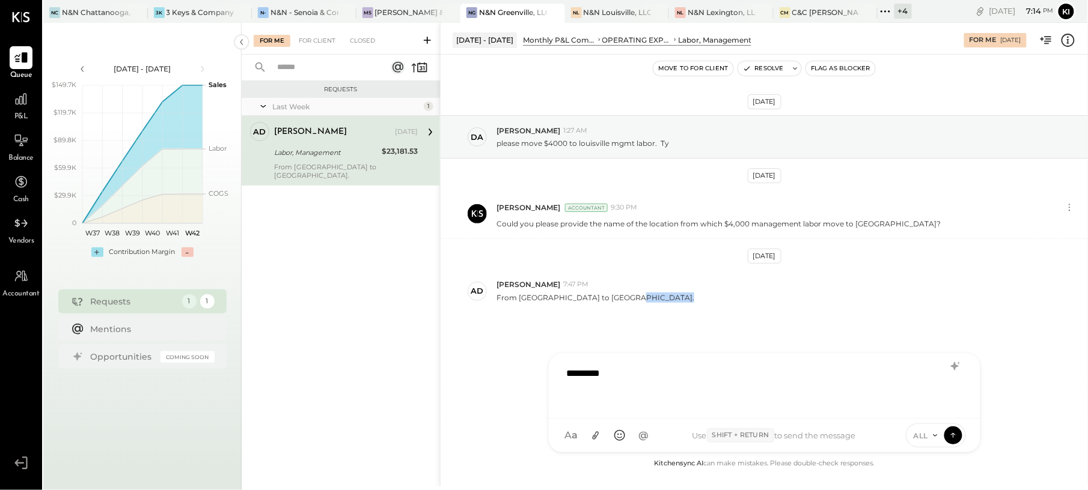
click at [666, 314] on div "[DATE] da [PERSON_NAME] 1:27 AM please move $4000 to louisville mgmt labor. Ty …" at bounding box center [763, 244] width 647 height 318
drag, startPoint x: 666, startPoint y: 314, endPoint x: 568, endPoint y: 325, distance: 98.6
click at [568, 325] on div "[DATE] da [PERSON_NAME] 1:27 AM please move $4000 to louisville mgmt labor. Ty …" at bounding box center [763, 244] width 647 height 318
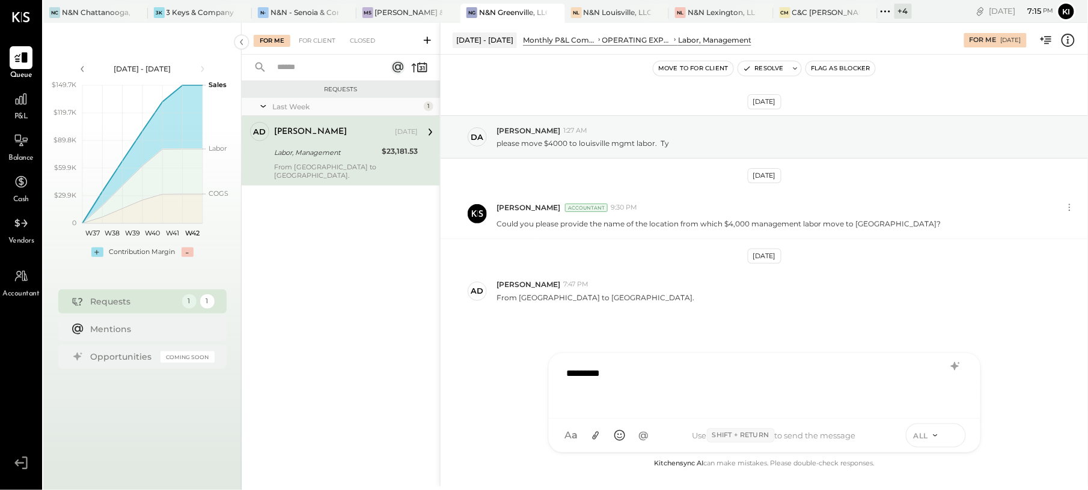
click at [952, 434] on icon at bounding box center [953, 435] width 11 height 12
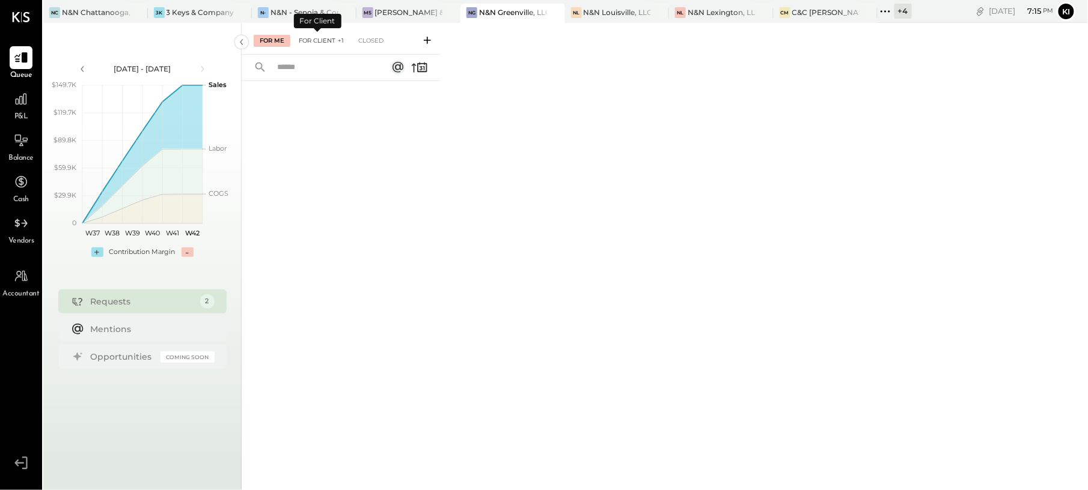
click at [317, 39] on div "For Client +1" at bounding box center [321, 41] width 57 height 12
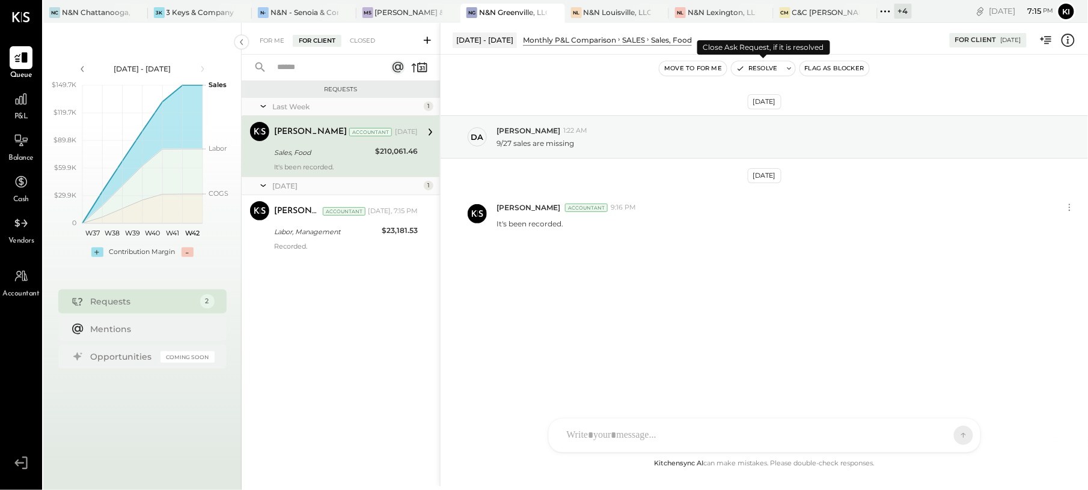
click at [745, 65] on button "Resolve" at bounding box center [756, 68] width 50 height 14
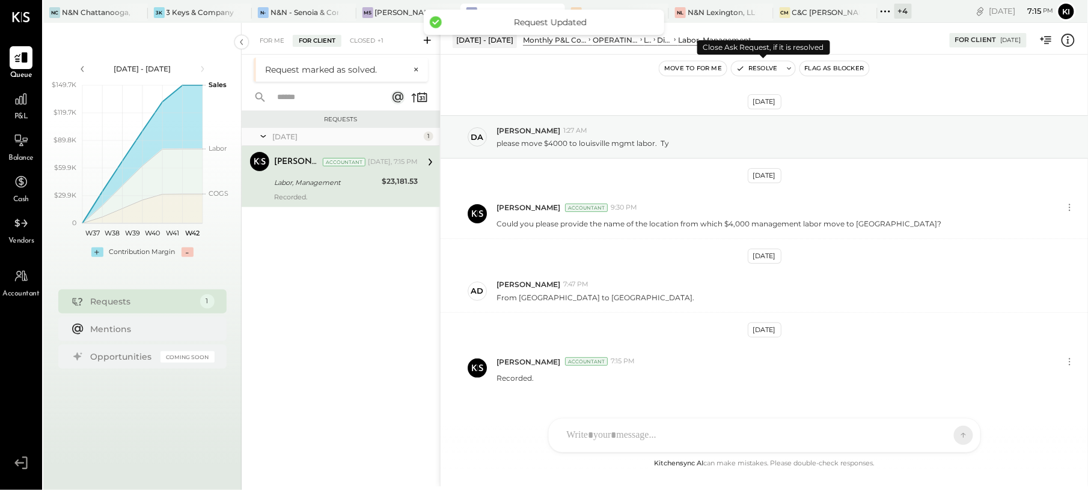
click at [753, 65] on button "Resolve" at bounding box center [756, 68] width 50 height 14
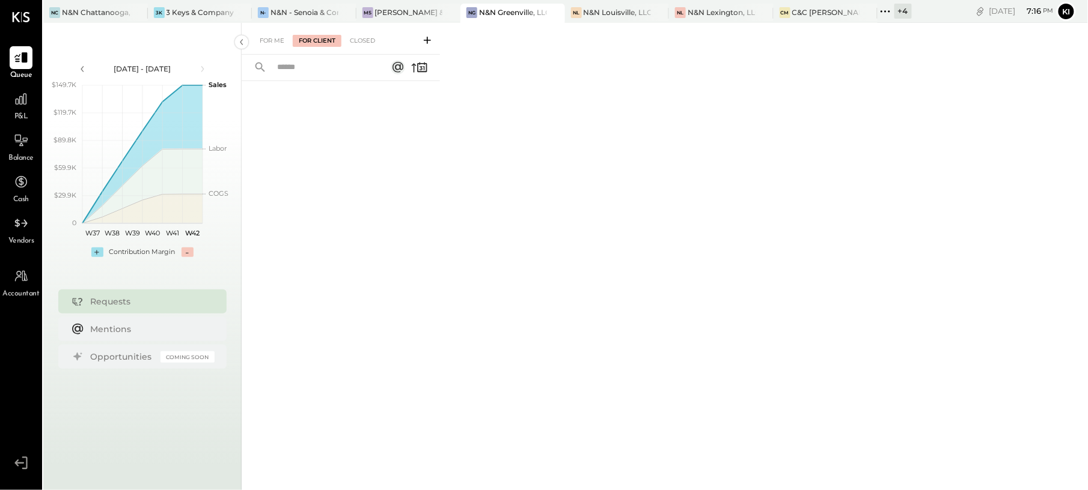
click at [603, 153] on div "For Me For Client Closed" at bounding box center [665, 255] width 846 height 464
